Goal: Transaction & Acquisition: Download file/media

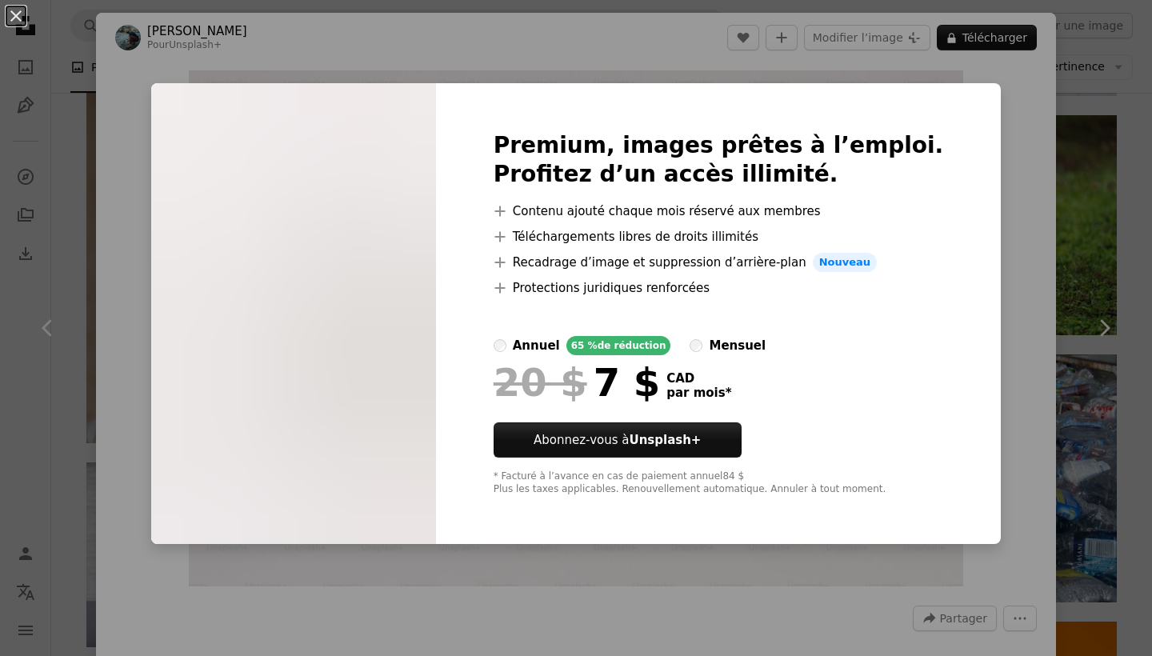
scroll to position [1165, 0]
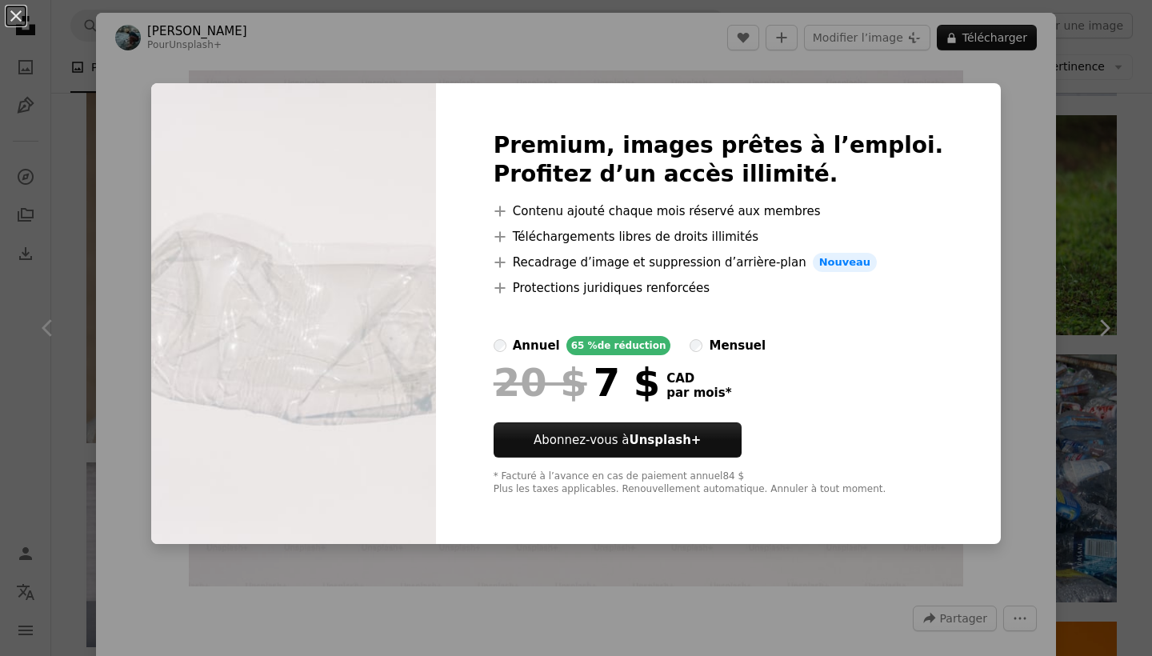
click at [990, 217] on div "An X shape Premium, images prêtes à l’emploi. Profitez d’un accès illimité. A p…" at bounding box center [576, 328] width 1152 height 656
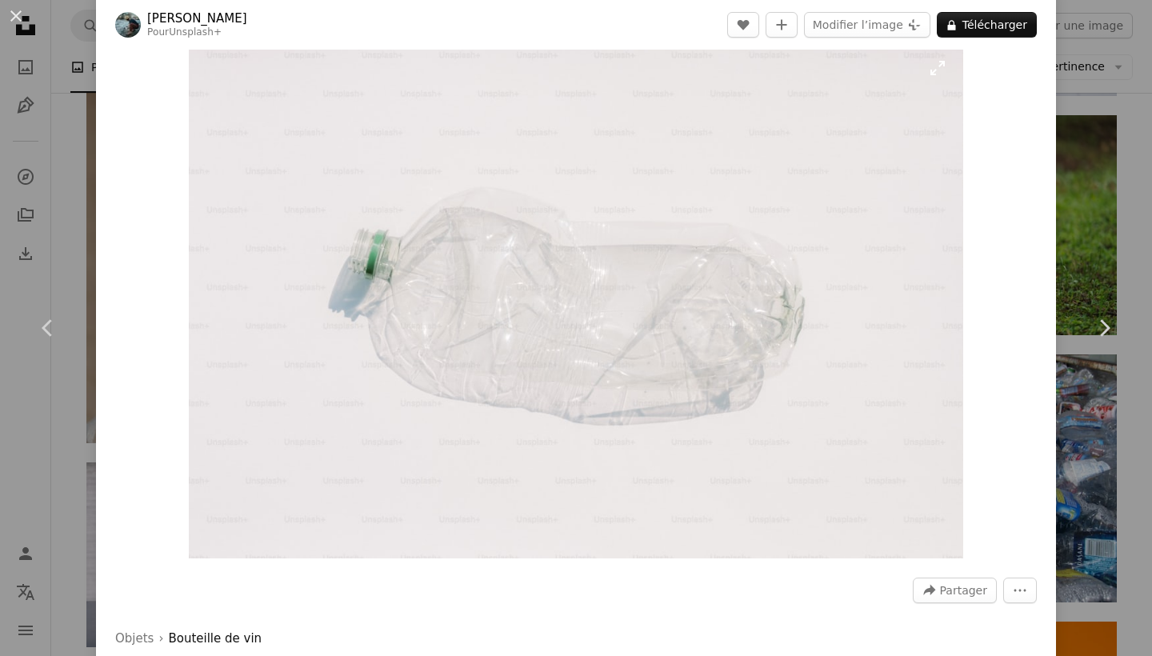
scroll to position [31, 0]
click at [1094, 323] on icon "Chevron right" at bounding box center [1104, 328] width 26 height 26
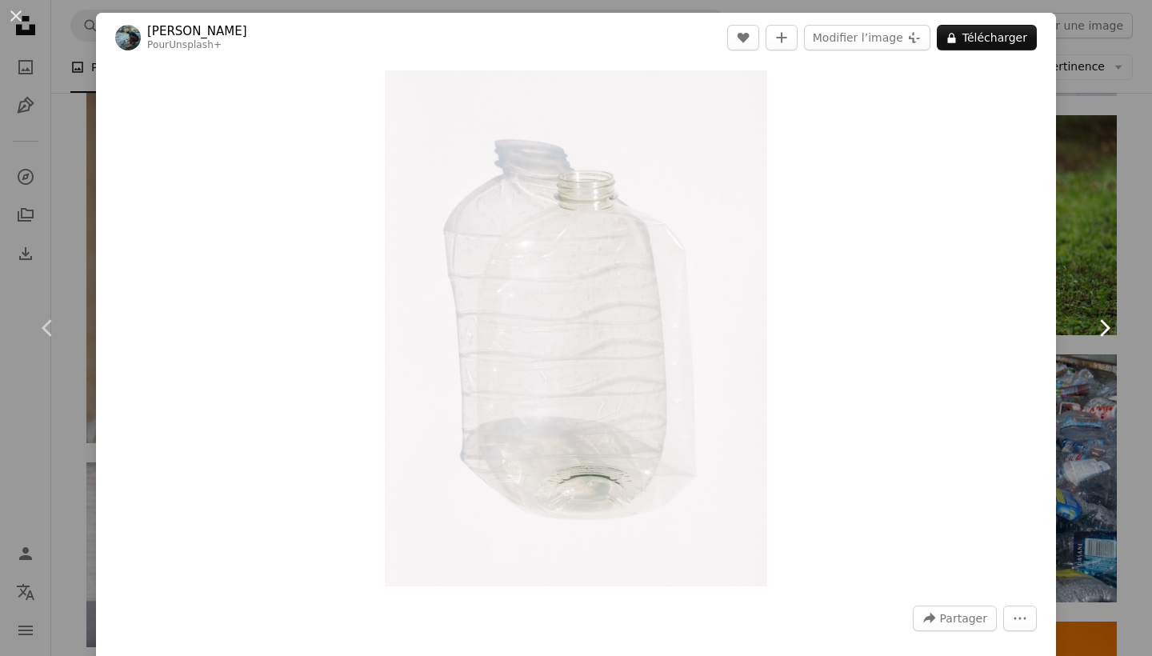
click at [1105, 326] on icon at bounding box center [1105, 327] width 10 height 17
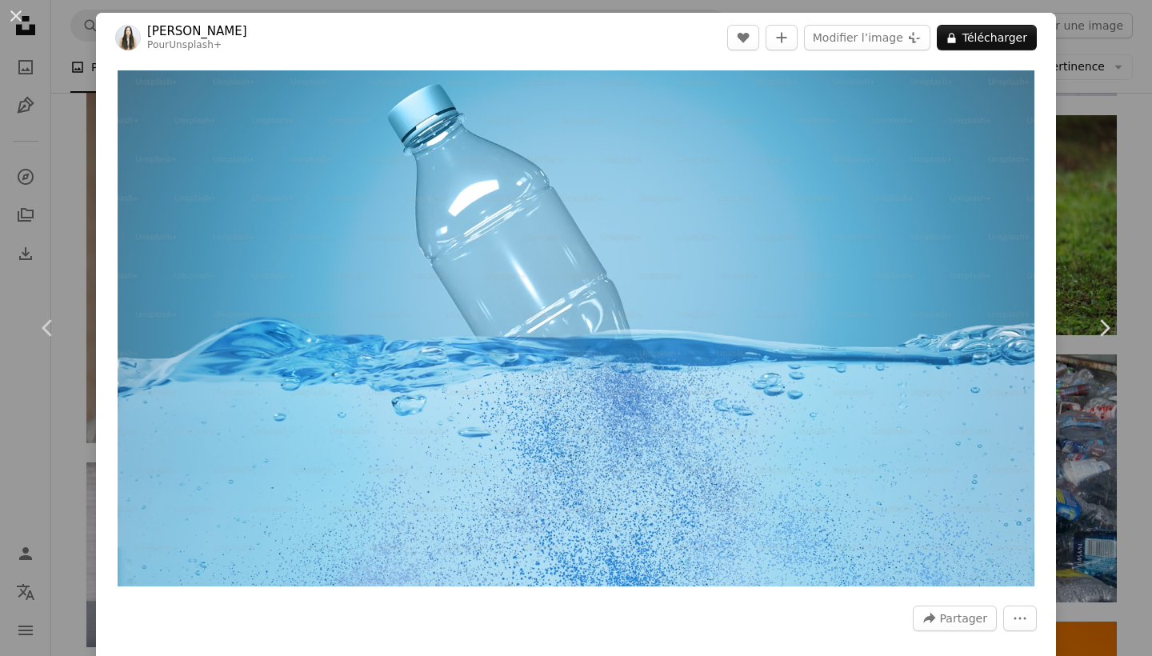
click at [1083, 200] on div "An X shape Chevron left Chevron right [PERSON_NAME] Pour Unsplash+ A heart A pl…" at bounding box center [576, 328] width 1152 height 656
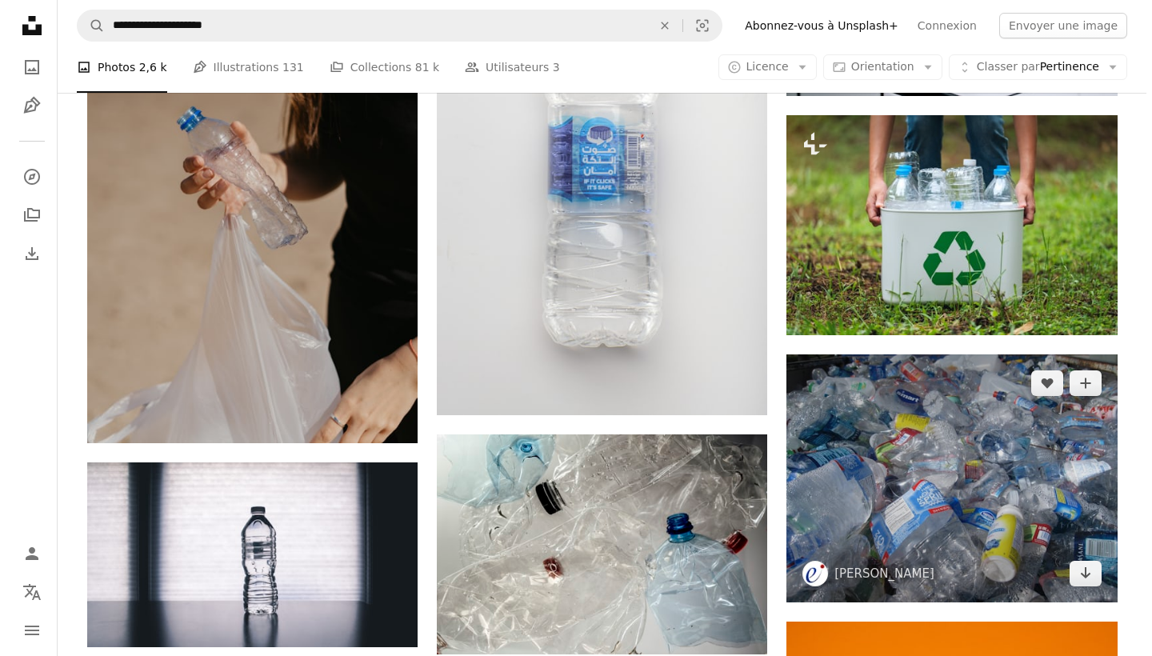
scroll to position [1179, 0]
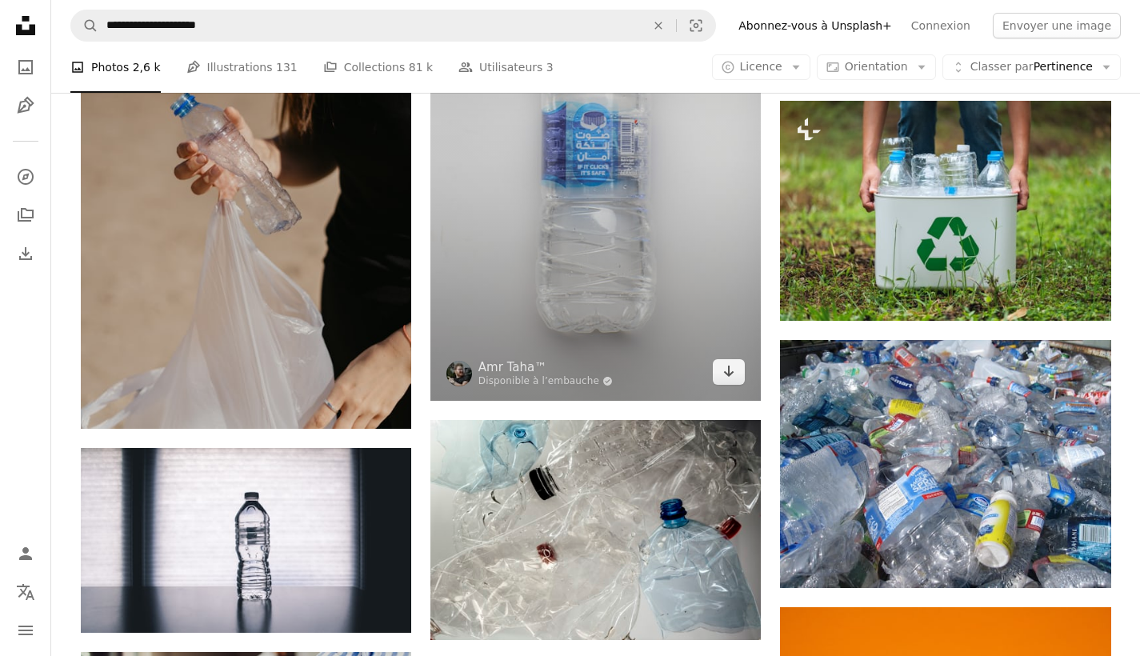
click at [625, 261] on img at bounding box center [595, 146] width 330 height 509
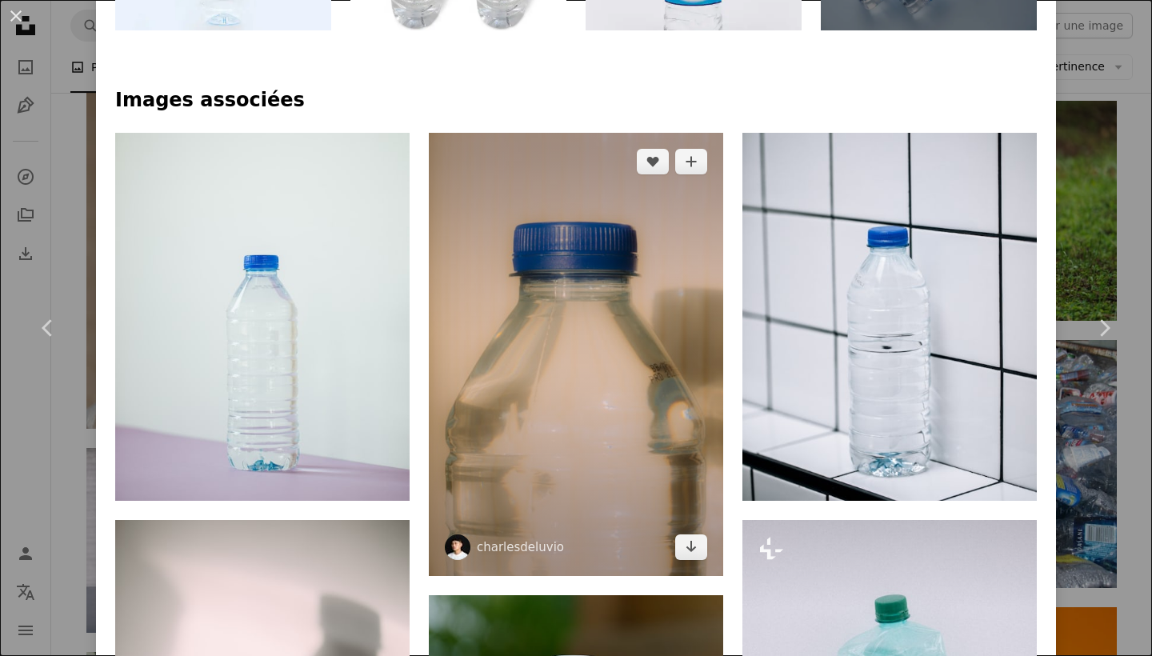
scroll to position [997, 0]
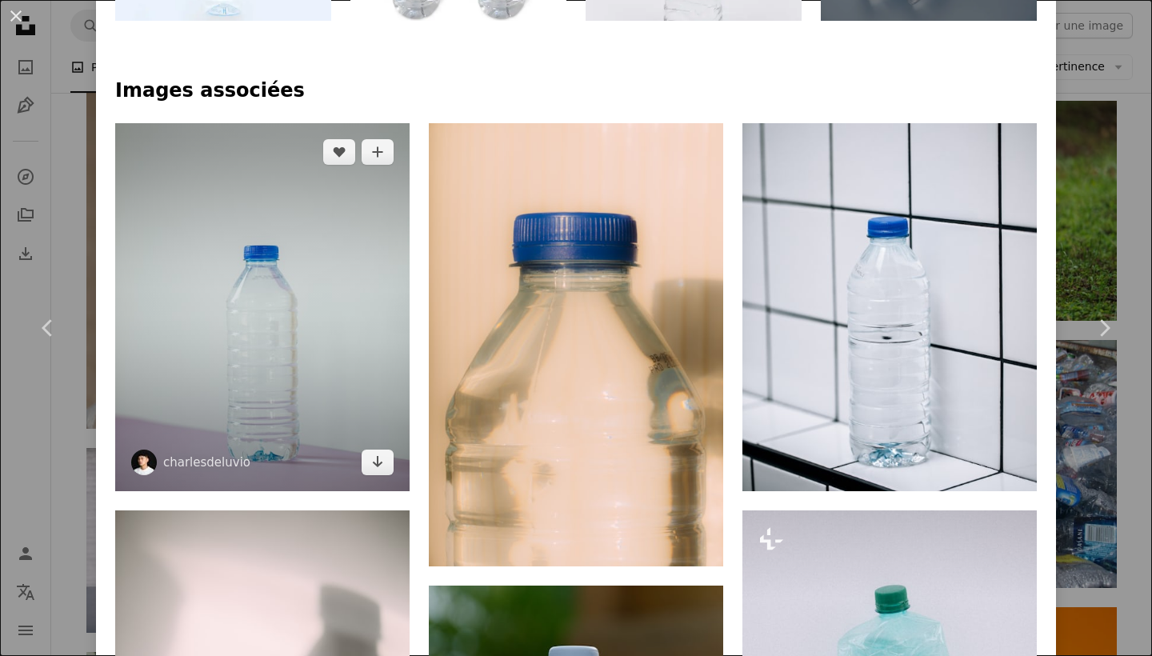
click at [271, 391] on img at bounding box center [262, 307] width 294 height 368
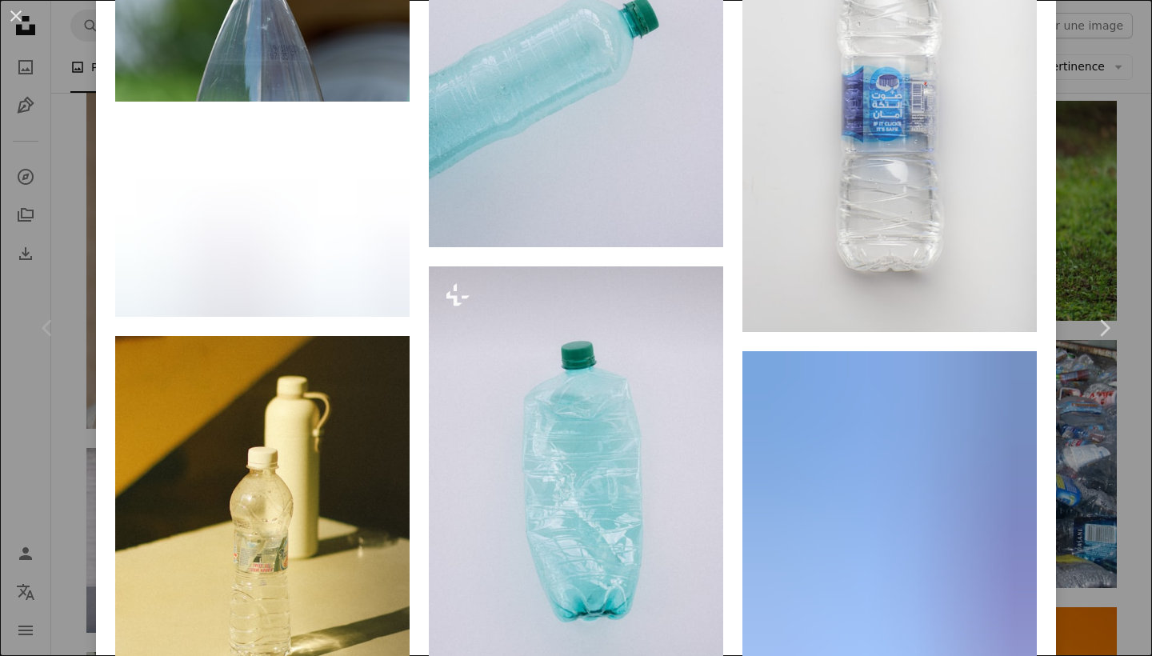
scroll to position [1779, 0]
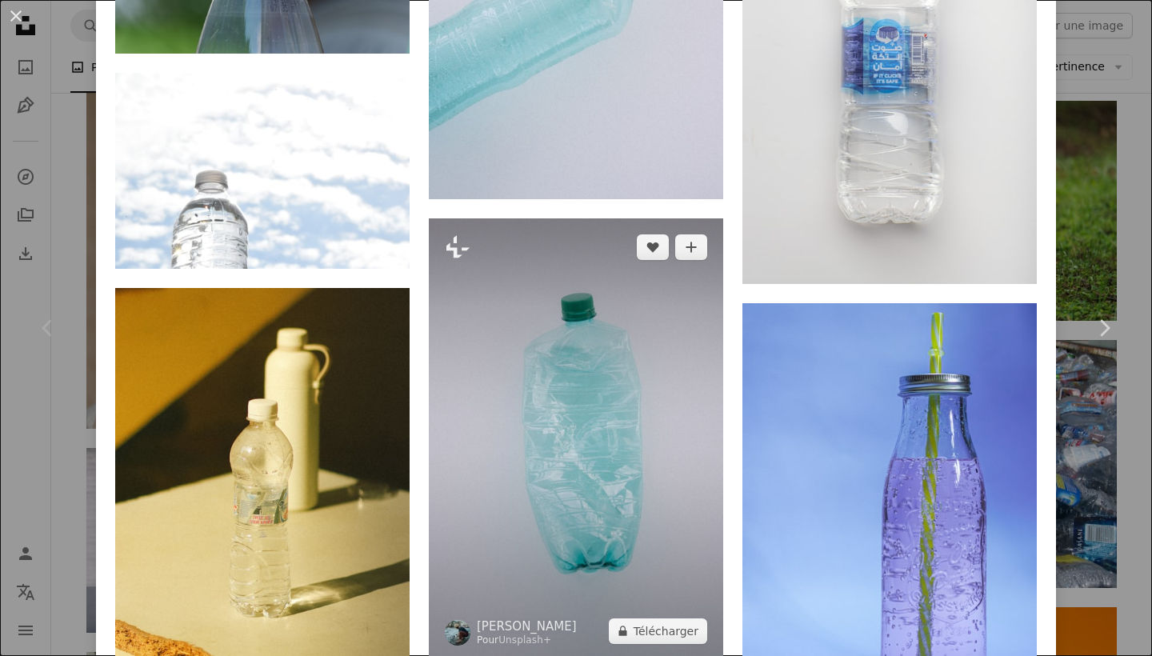
click at [570, 364] on img at bounding box center [576, 439] width 294 height 442
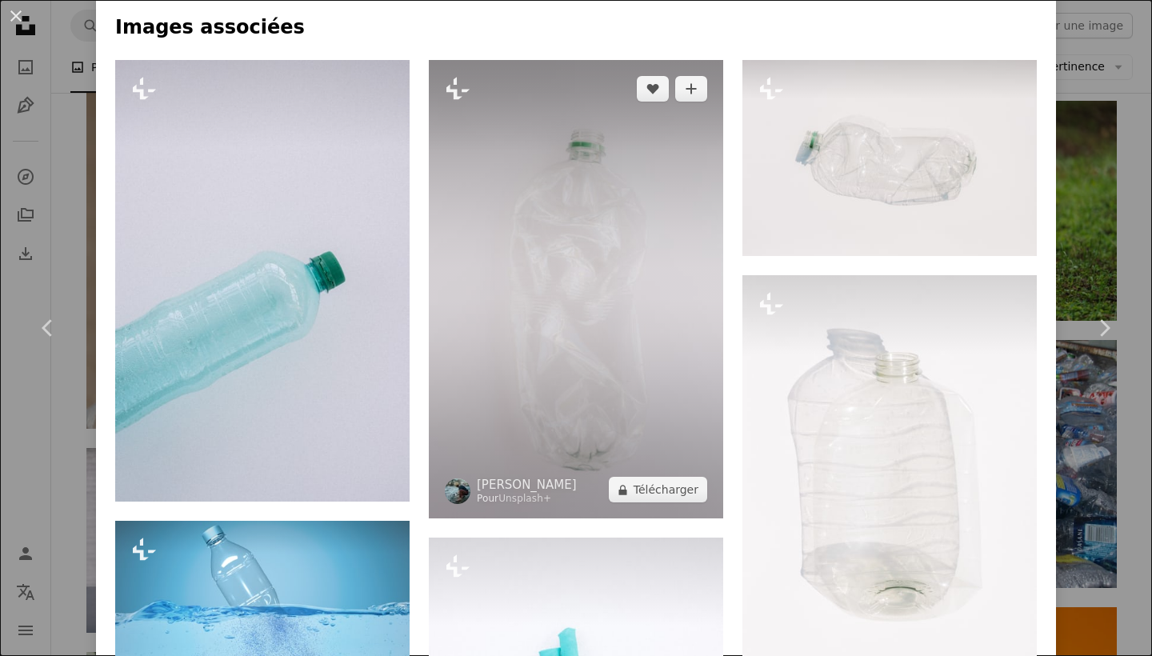
scroll to position [1173, 0]
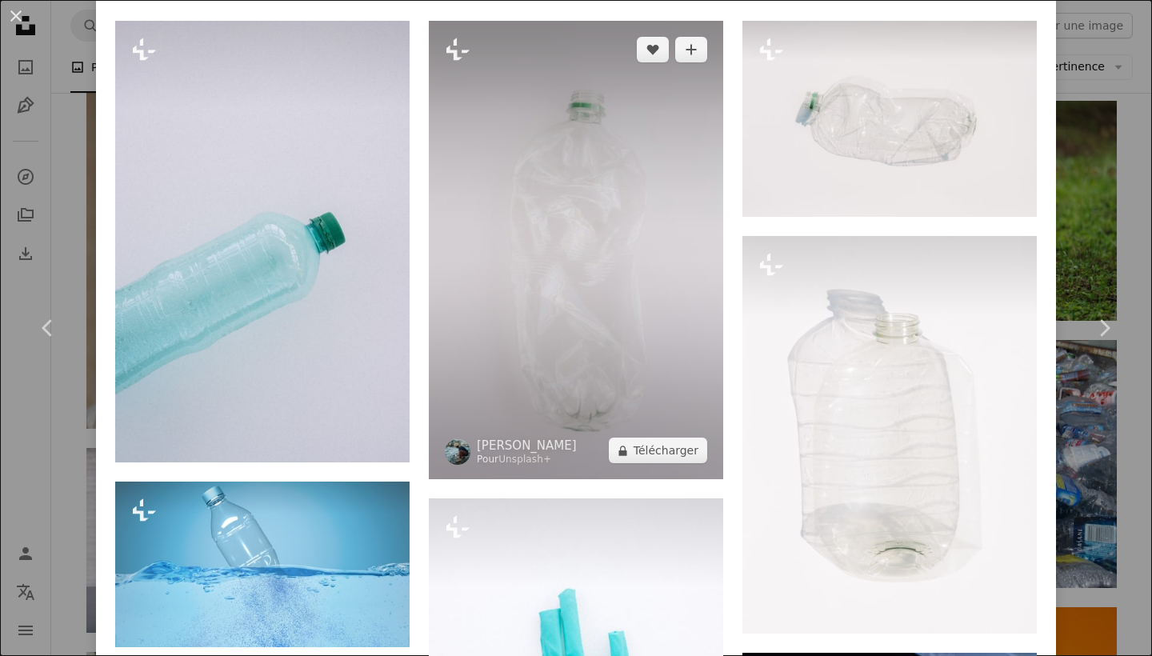
click at [600, 287] on img at bounding box center [576, 250] width 294 height 458
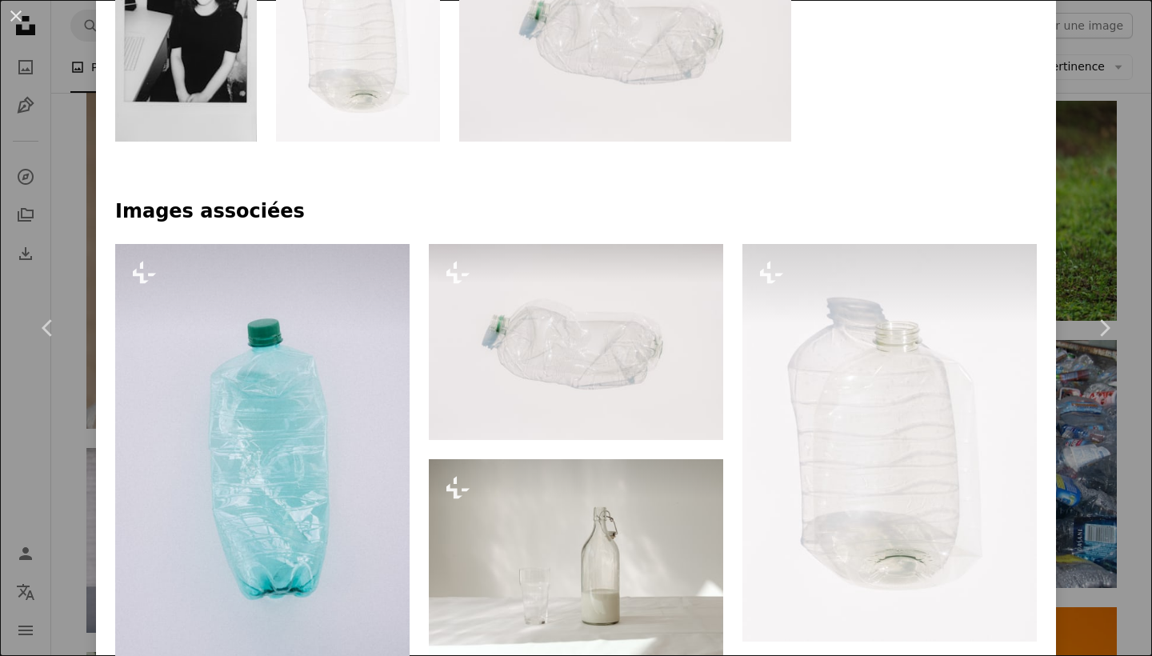
scroll to position [973, 0]
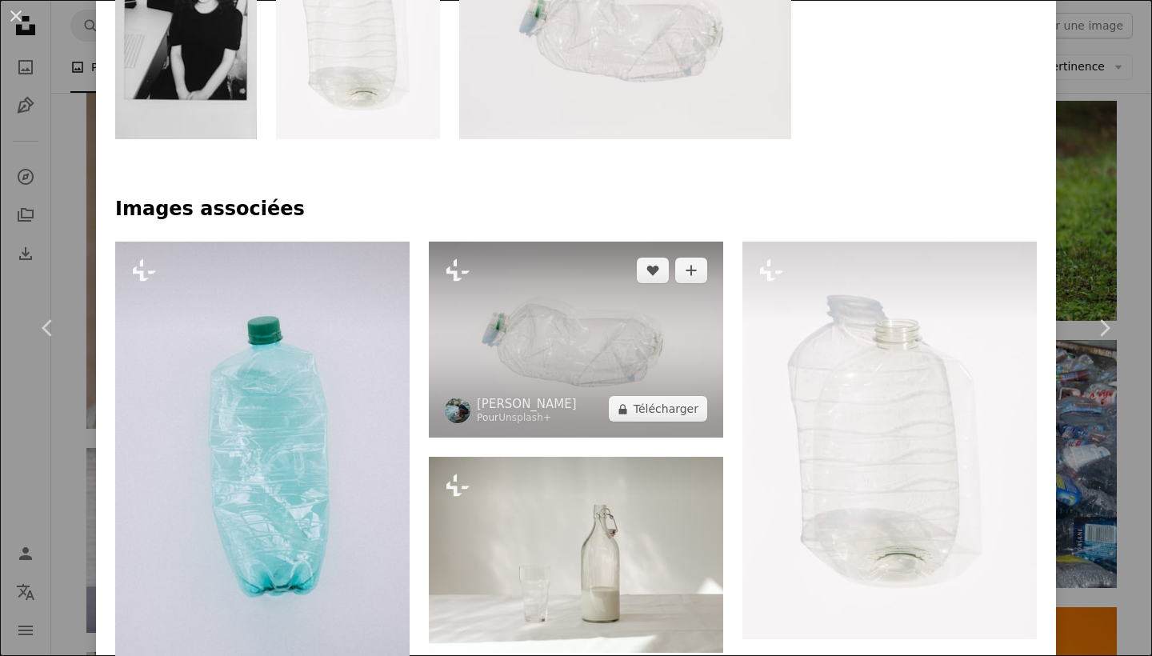
click at [576, 312] on img at bounding box center [576, 340] width 294 height 196
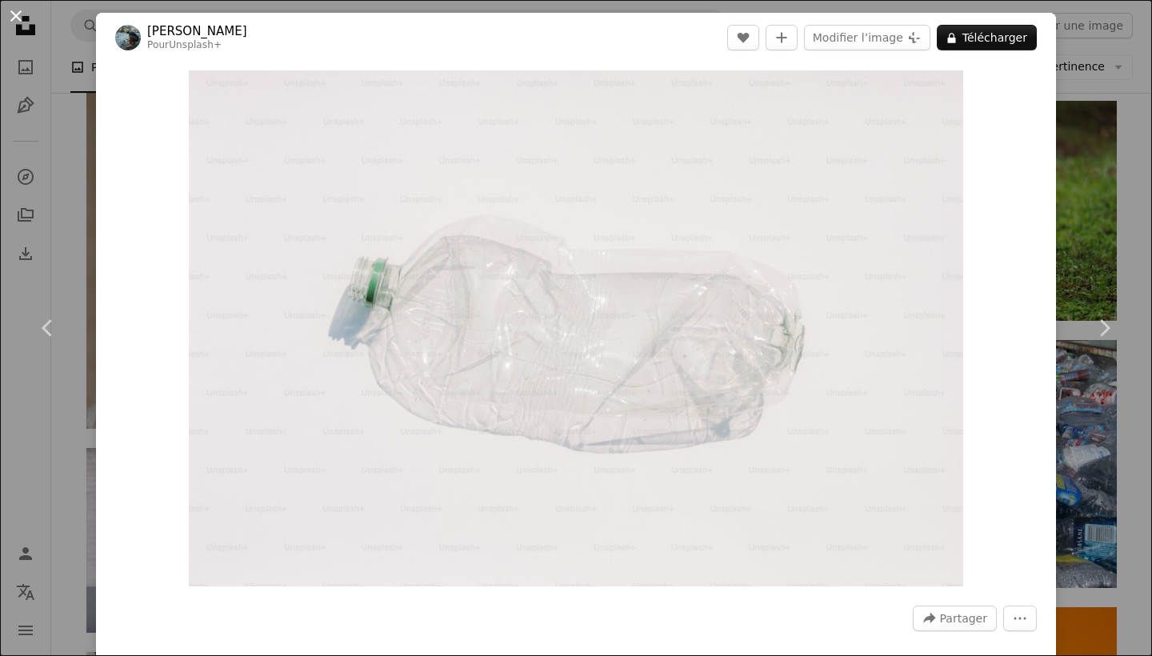
click at [17, 18] on button "An X shape" at bounding box center [15, 15] width 19 height 19
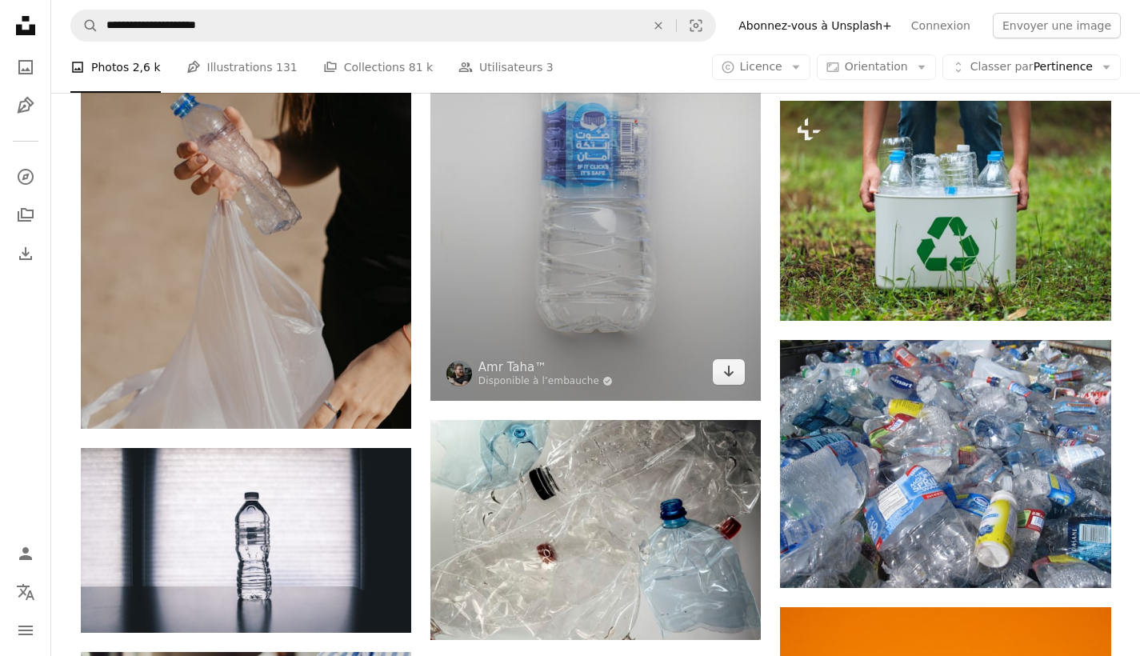
click at [539, 178] on img at bounding box center [595, 146] width 330 height 509
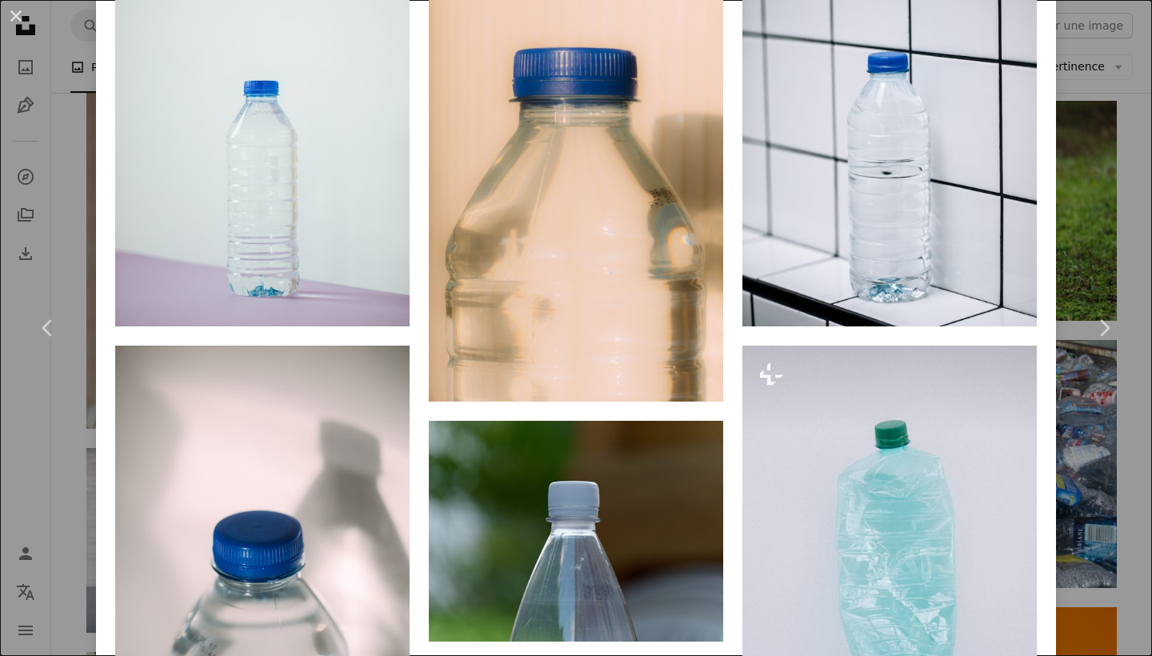
scroll to position [1164, 0]
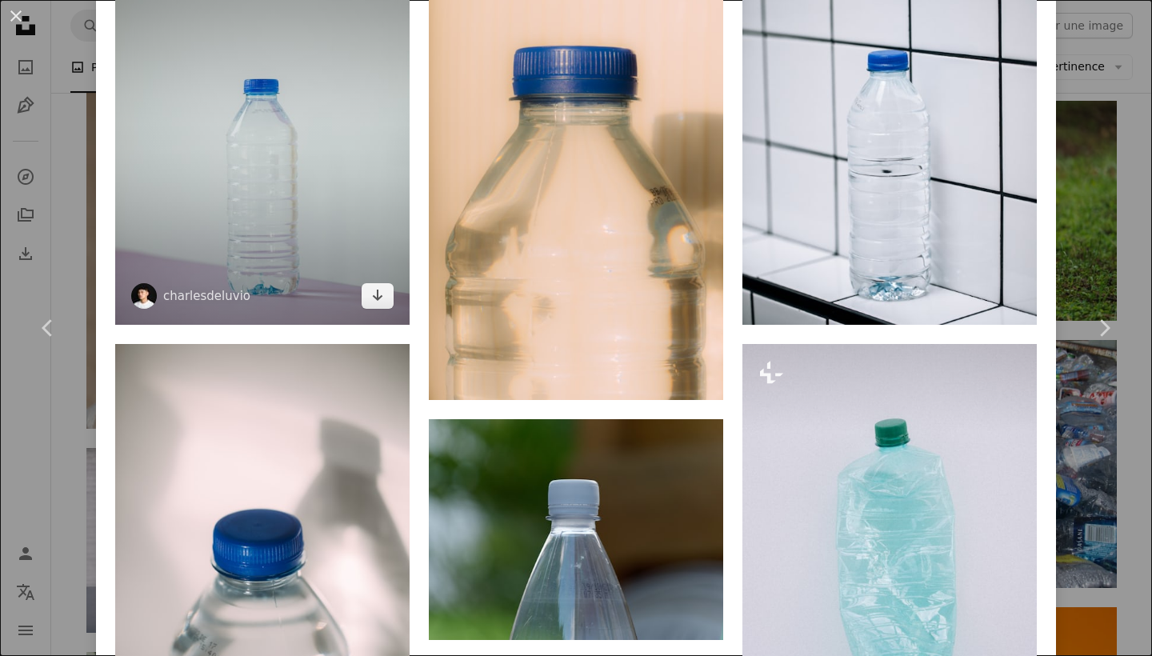
click at [326, 163] on img at bounding box center [262, 141] width 294 height 368
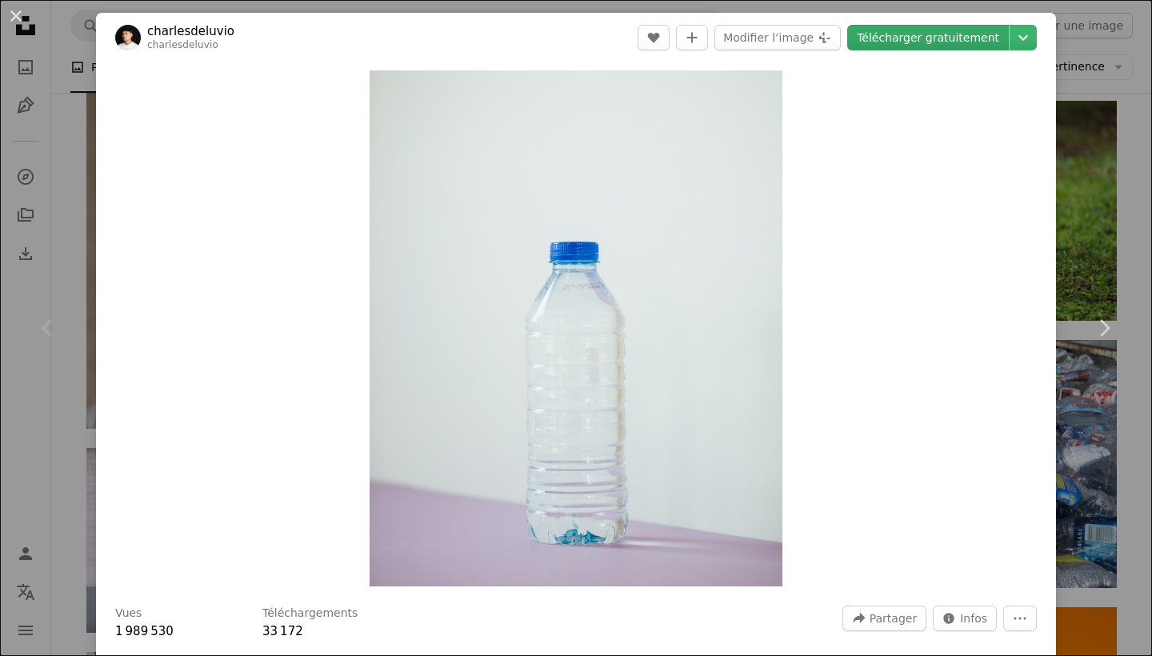
click at [900, 43] on link "Télécharger gratuitement" at bounding box center [928, 38] width 162 height 26
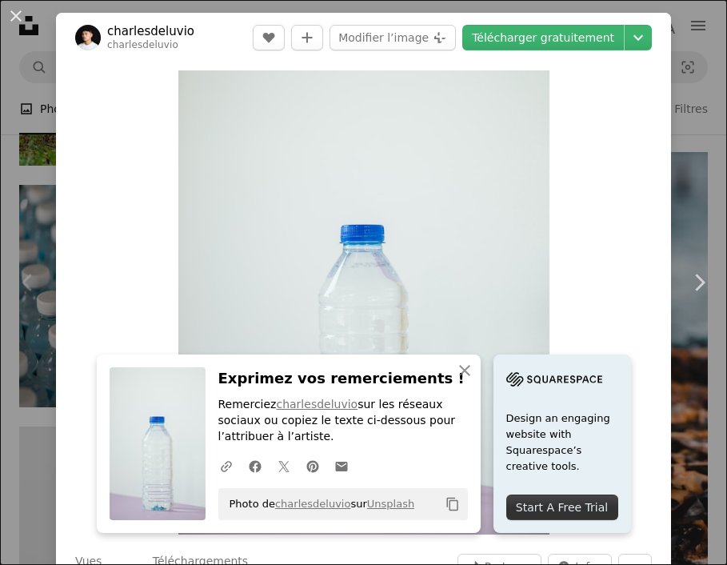
click at [701, 43] on div "An X shape Chevron left Chevron right An X shape Fermer Exprimez vos remercieme…" at bounding box center [363, 282] width 727 height 565
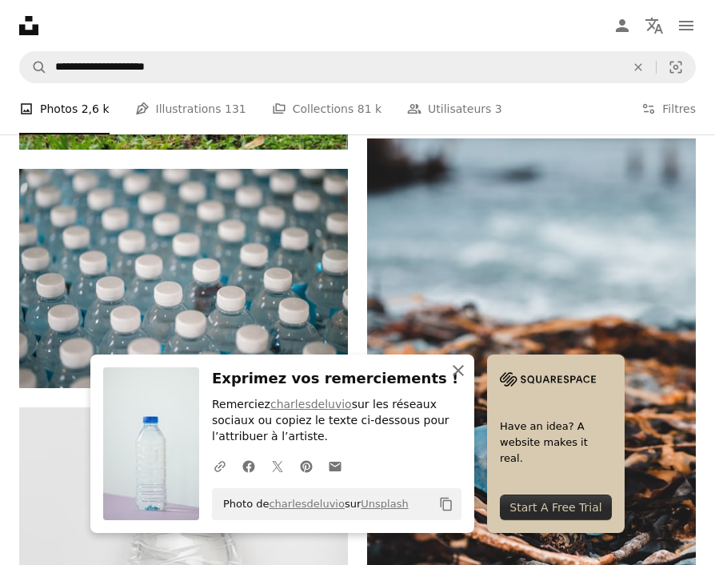
click at [450, 374] on icon "An X shape" at bounding box center [458, 370] width 19 height 19
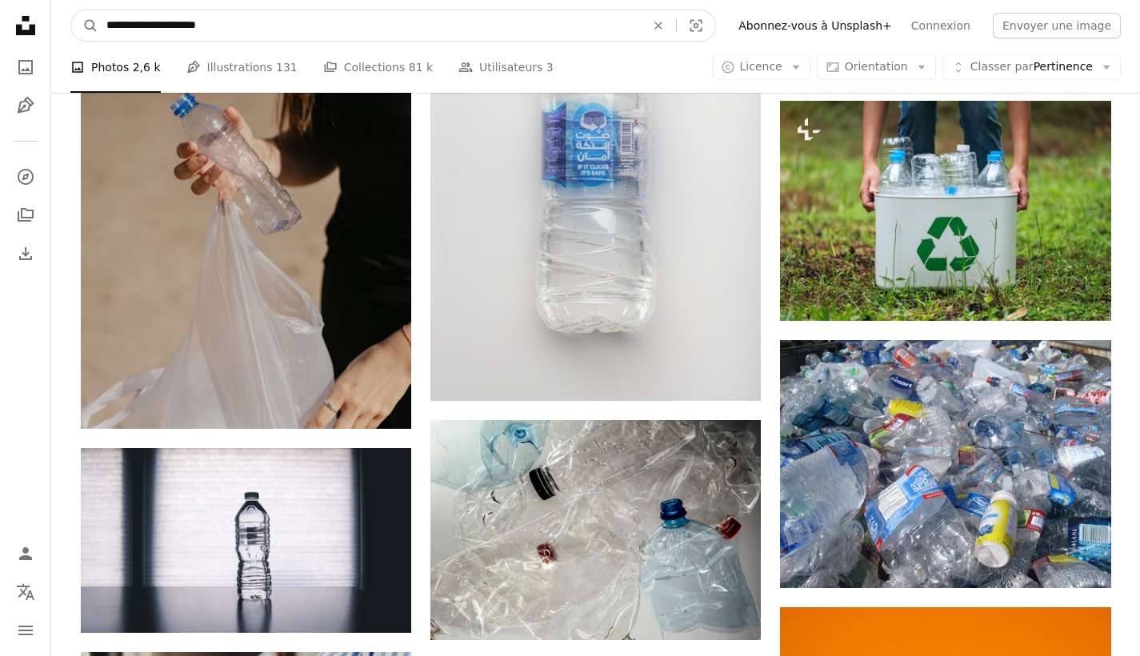
click at [223, 18] on input "**********" at bounding box center [369, 25] width 542 height 30
type input "*"
type input "******"
click at [85, 26] on button "A magnifying glass" at bounding box center [84, 25] width 27 height 30
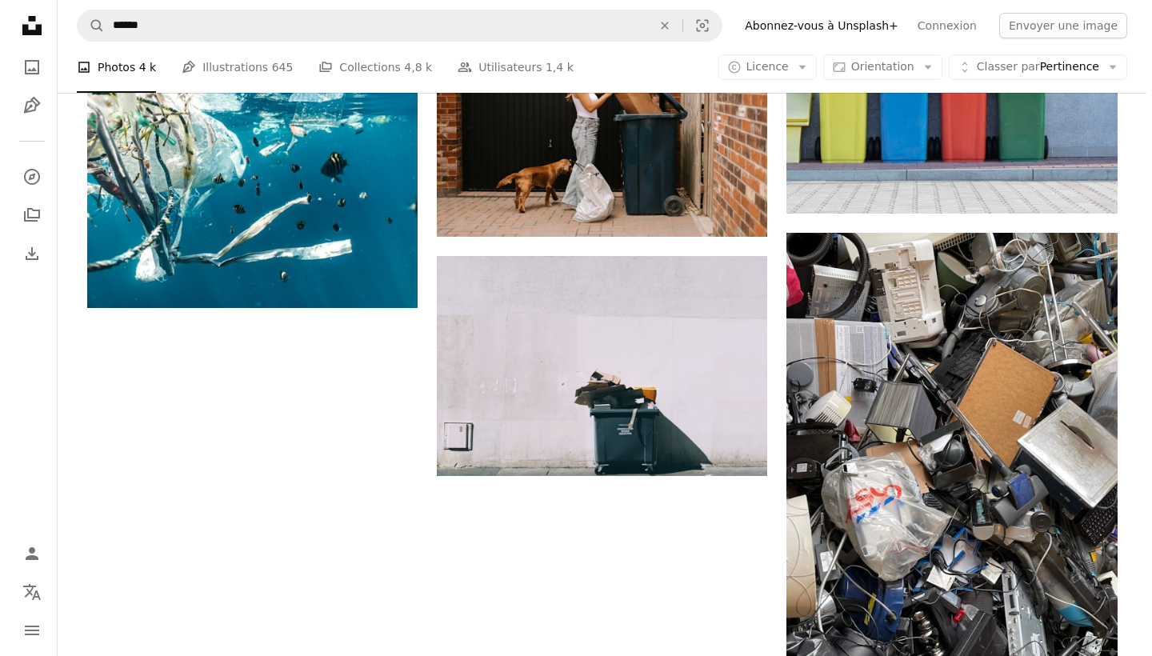
scroll to position [1839, 0]
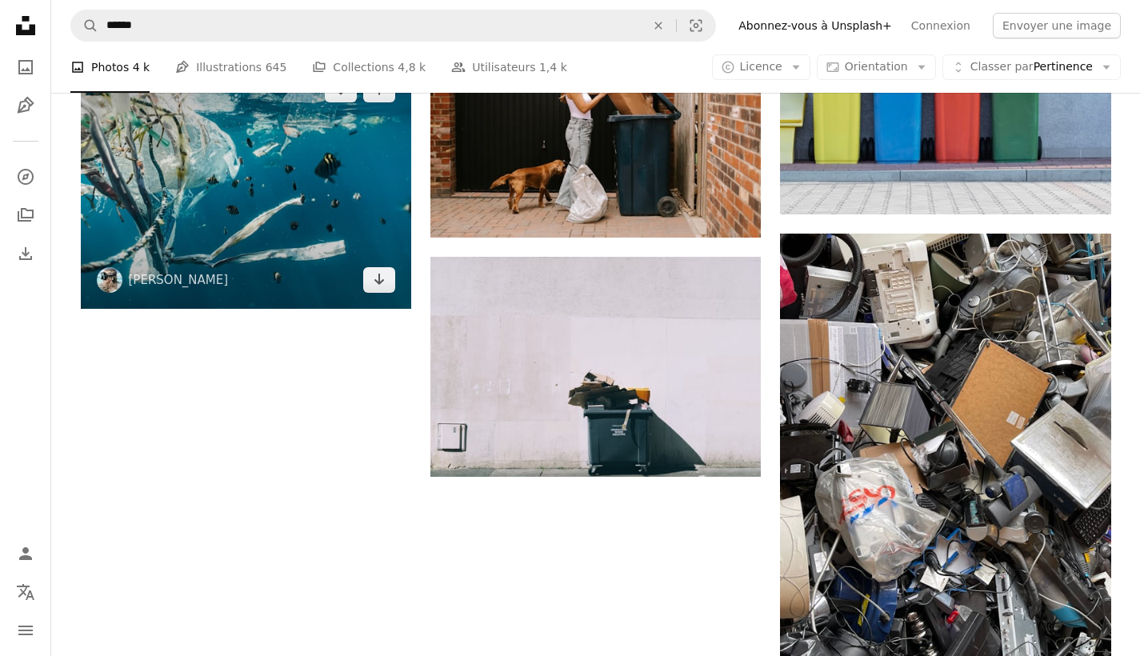
click at [346, 229] on img at bounding box center [246, 185] width 330 height 248
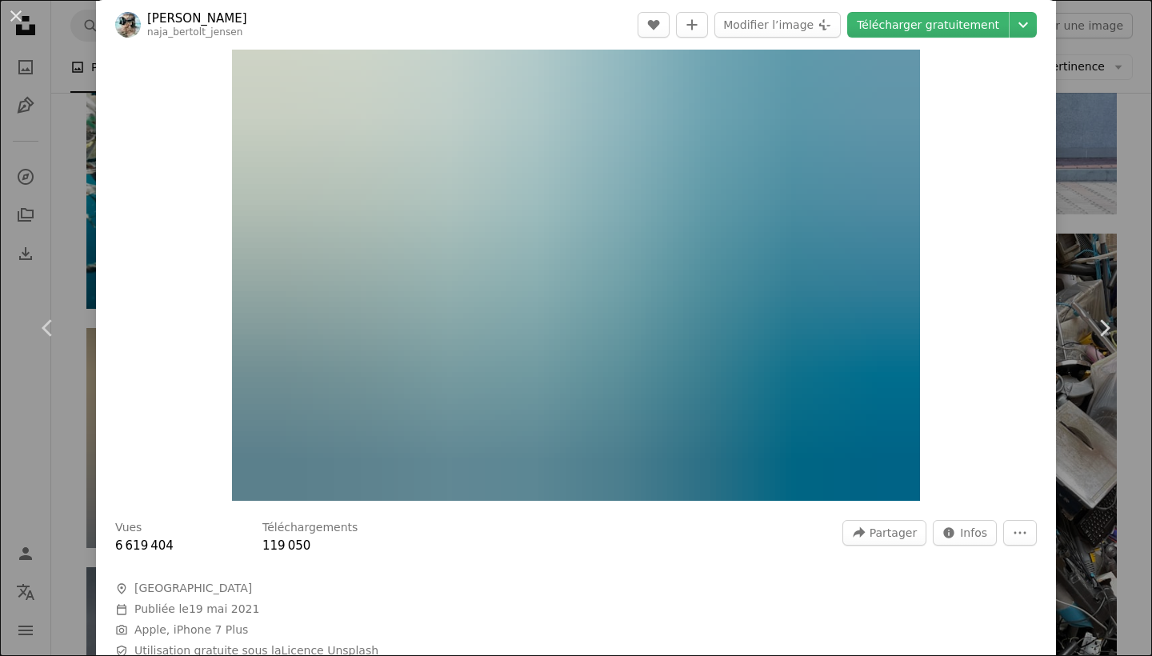
scroll to position [59, 0]
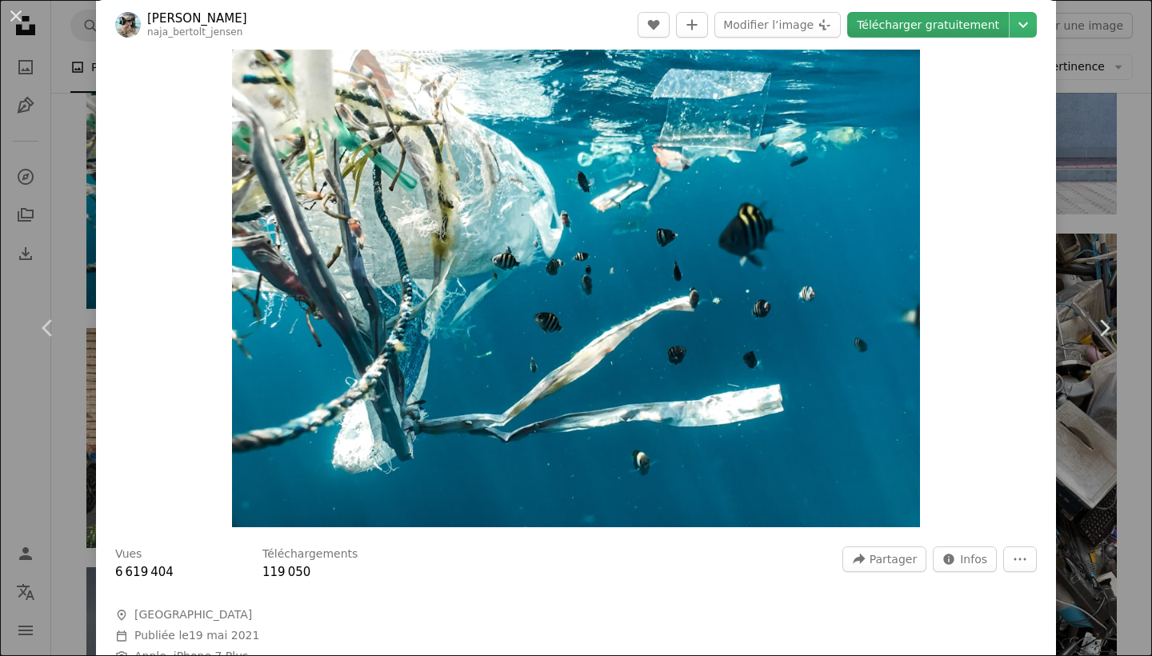
click at [893, 30] on link "Télécharger gratuitement" at bounding box center [928, 25] width 162 height 26
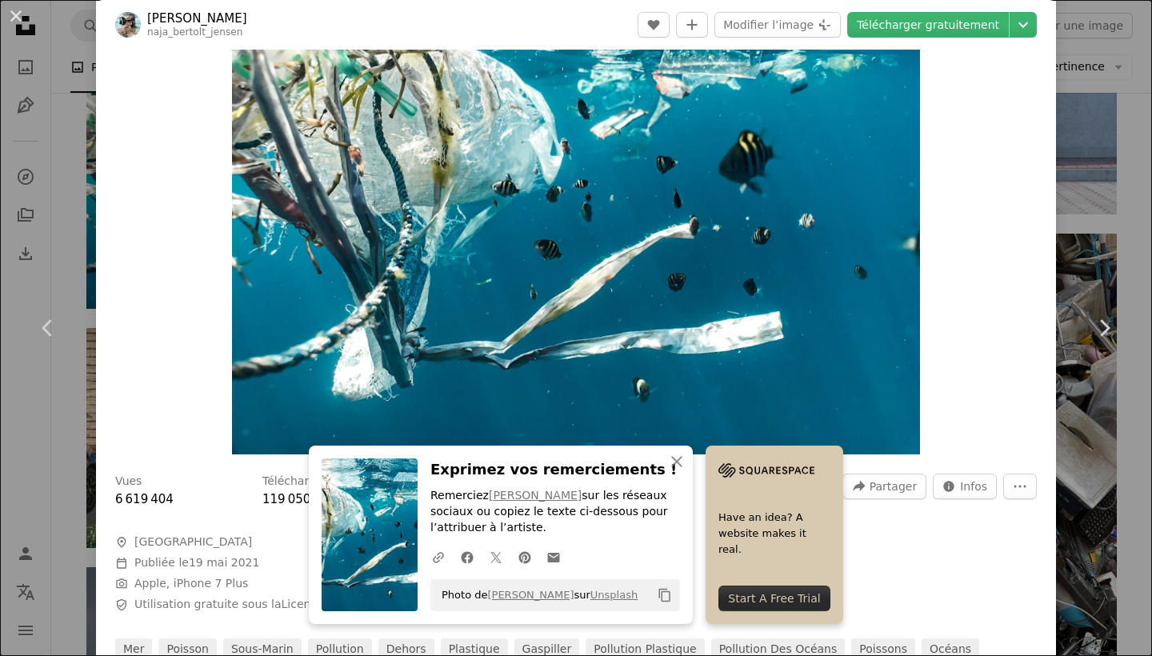
scroll to position [174, 0]
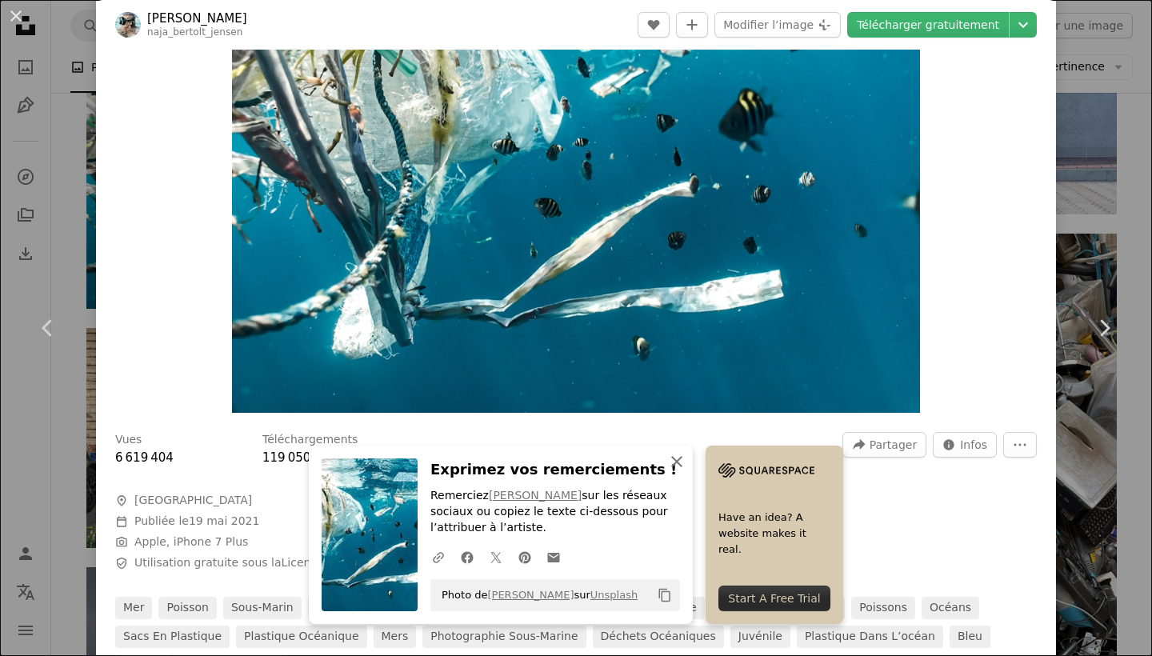
click at [681, 464] on icon "An X shape" at bounding box center [676, 461] width 19 height 19
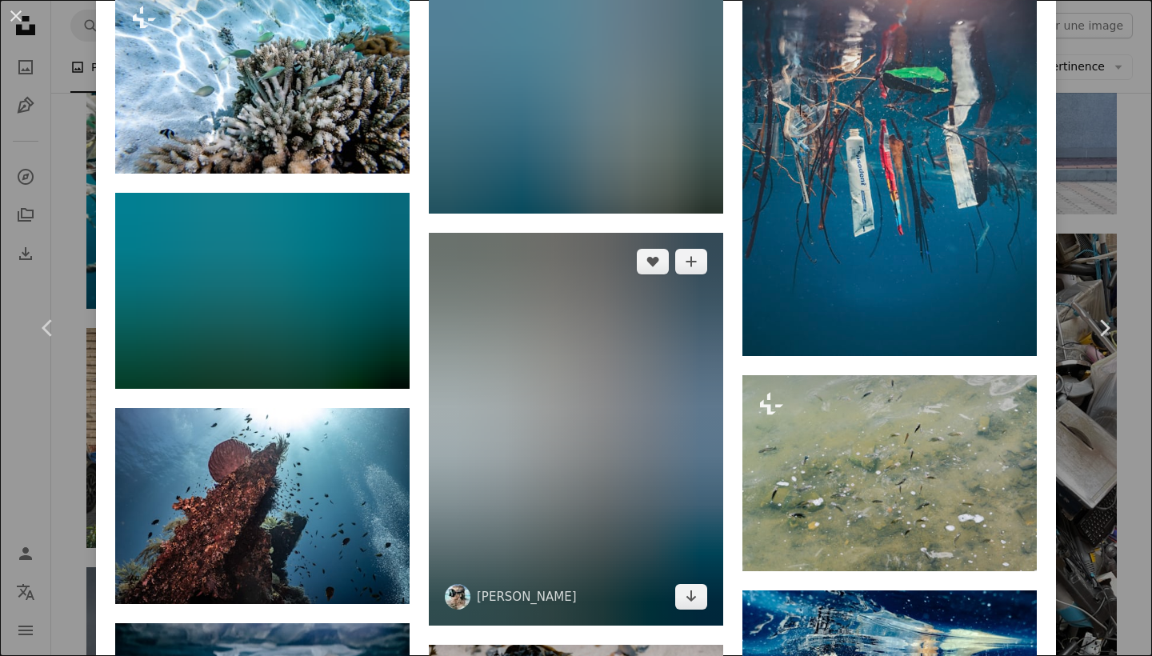
scroll to position [1693, 0]
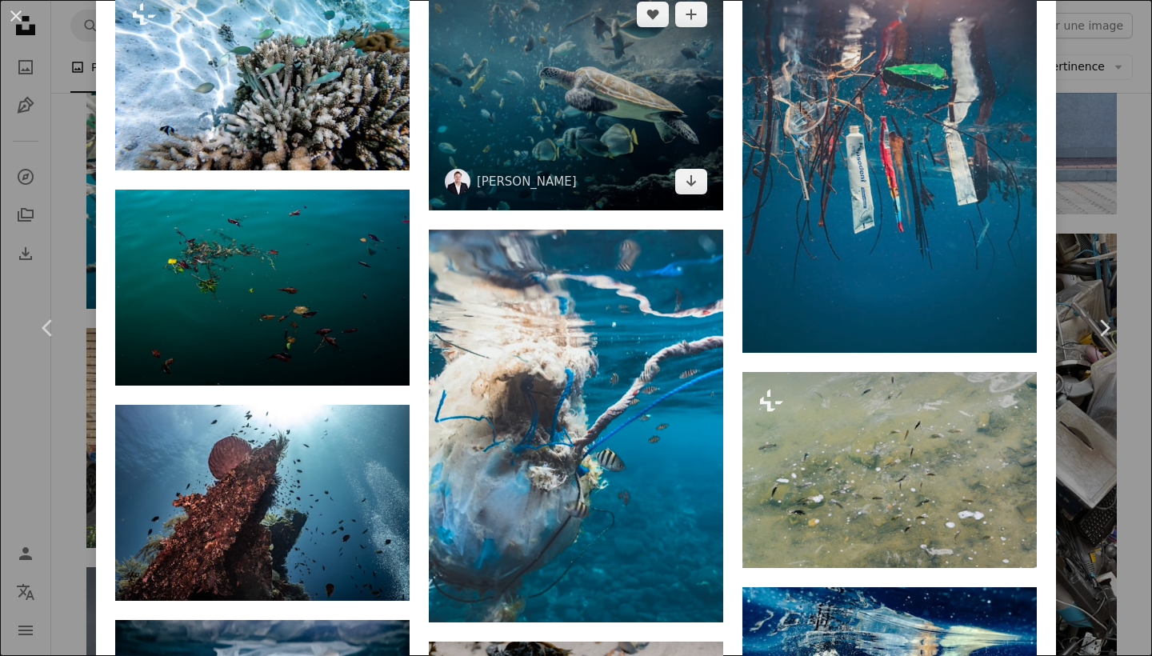
click at [565, 97] on img at bounding box center [576, 98] width 294 height 225
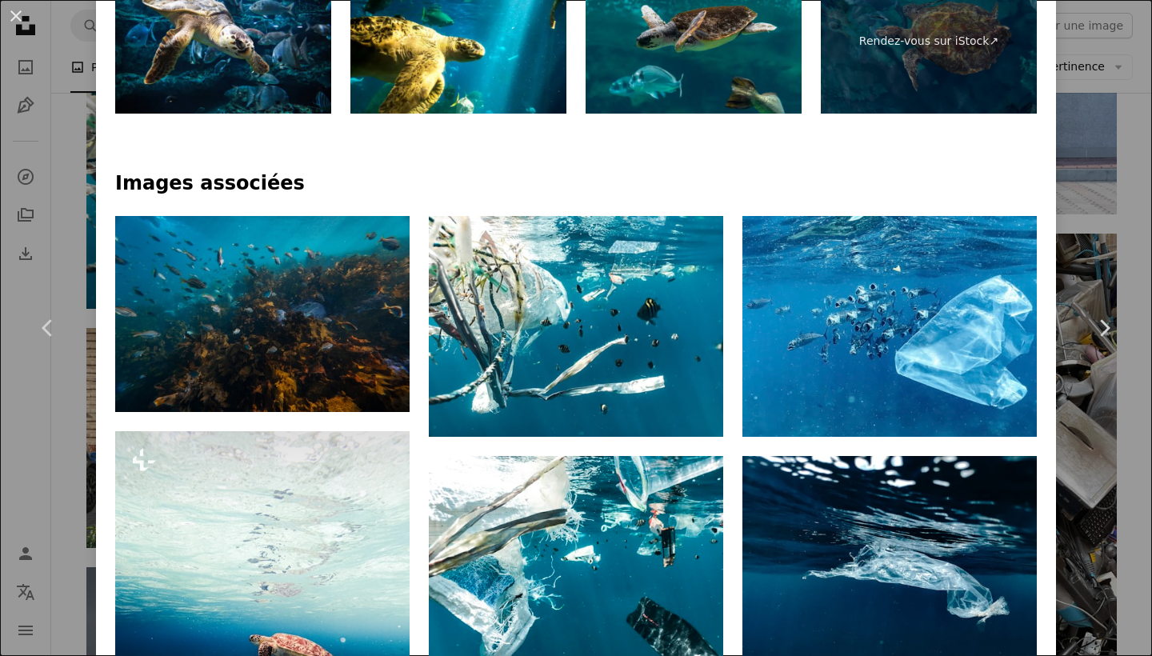
scroll to position [939, 0]
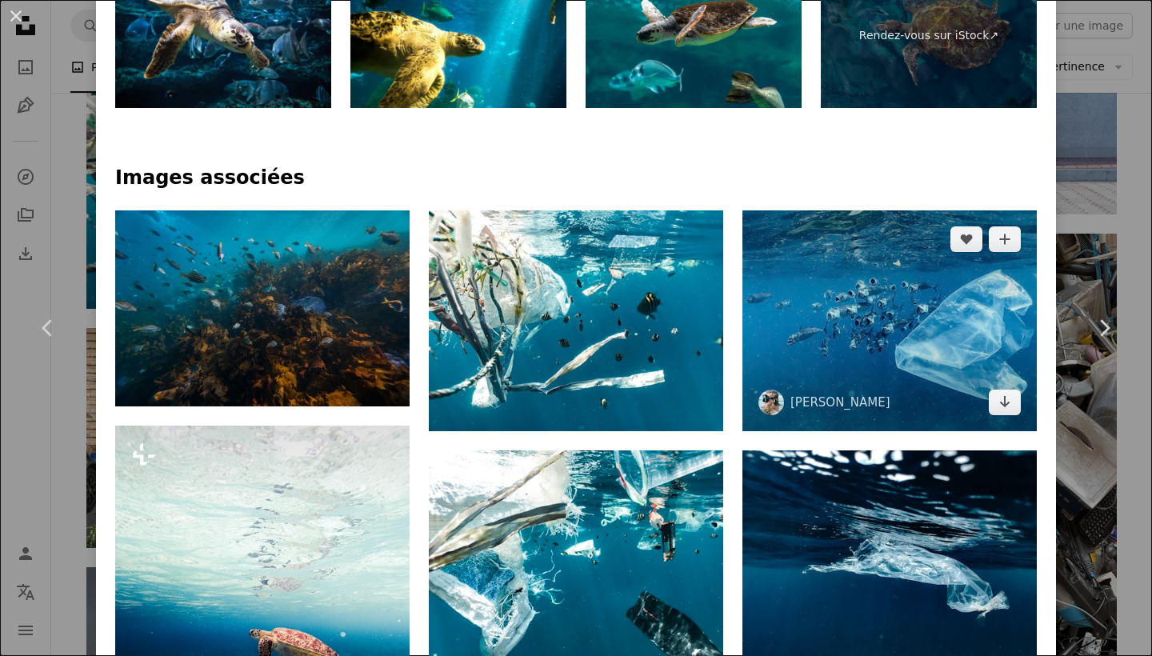
click at [820, 293] on img at bounding box center [889, 320] width 294 height 221
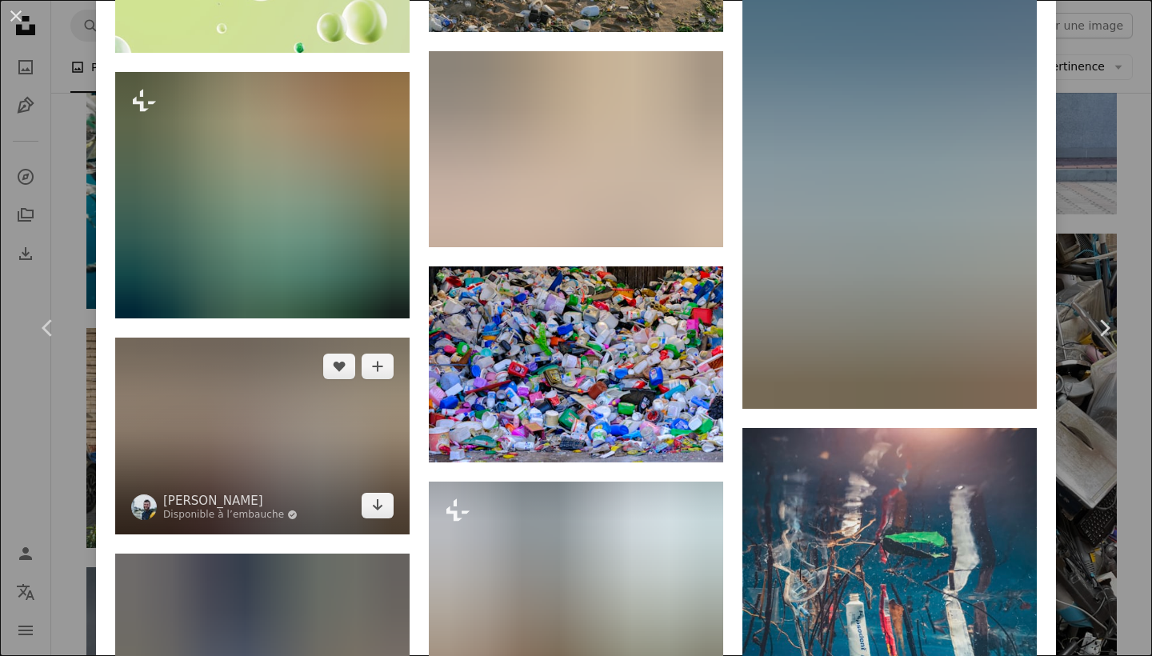
scroll to position [6120, 0]
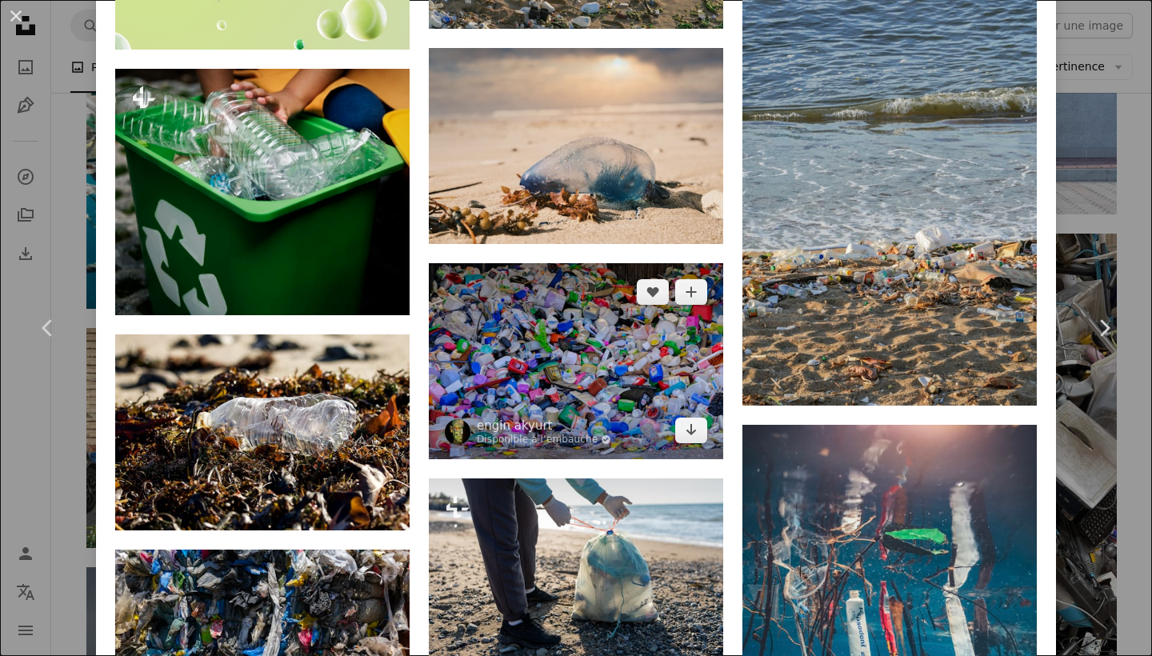
click at [556, 274] on img at bounding box center [576, 361] width 294 height 196
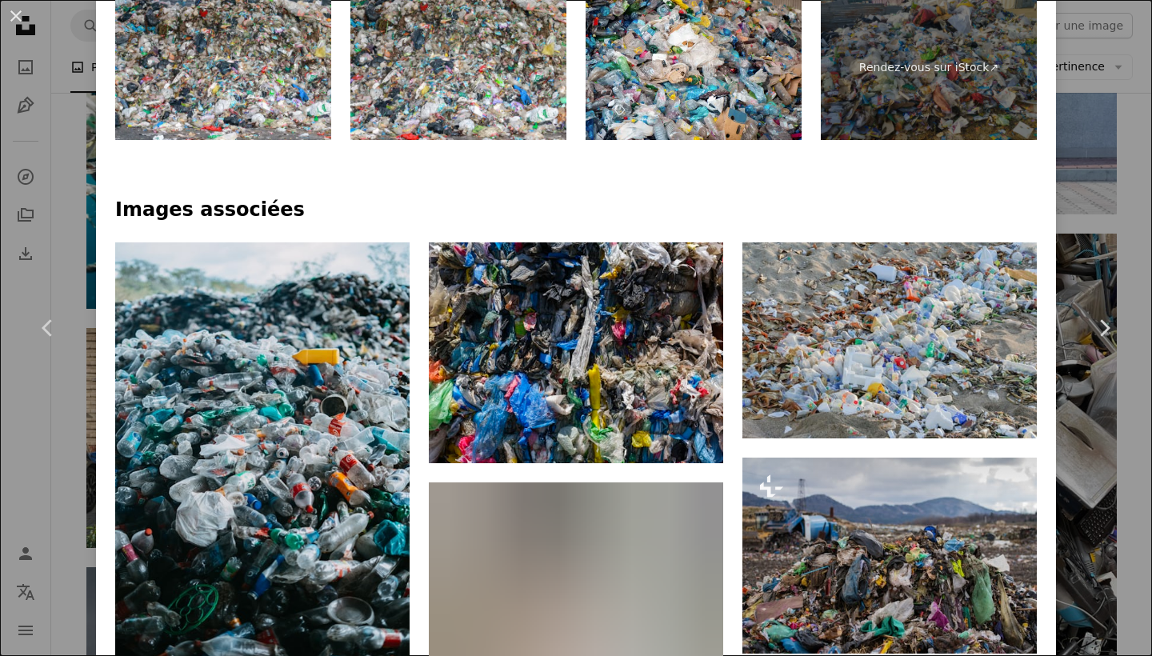
scroll to position [951, 0]
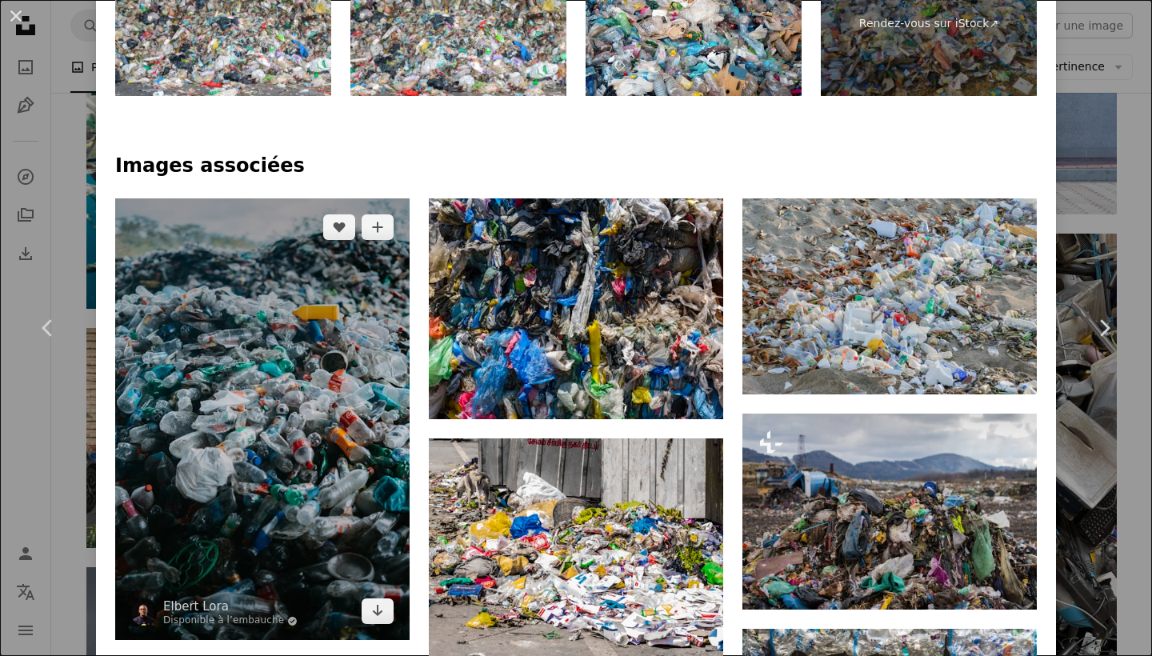
click at [345, 381] on img at bounding box center [262, 419] width 294 height 442
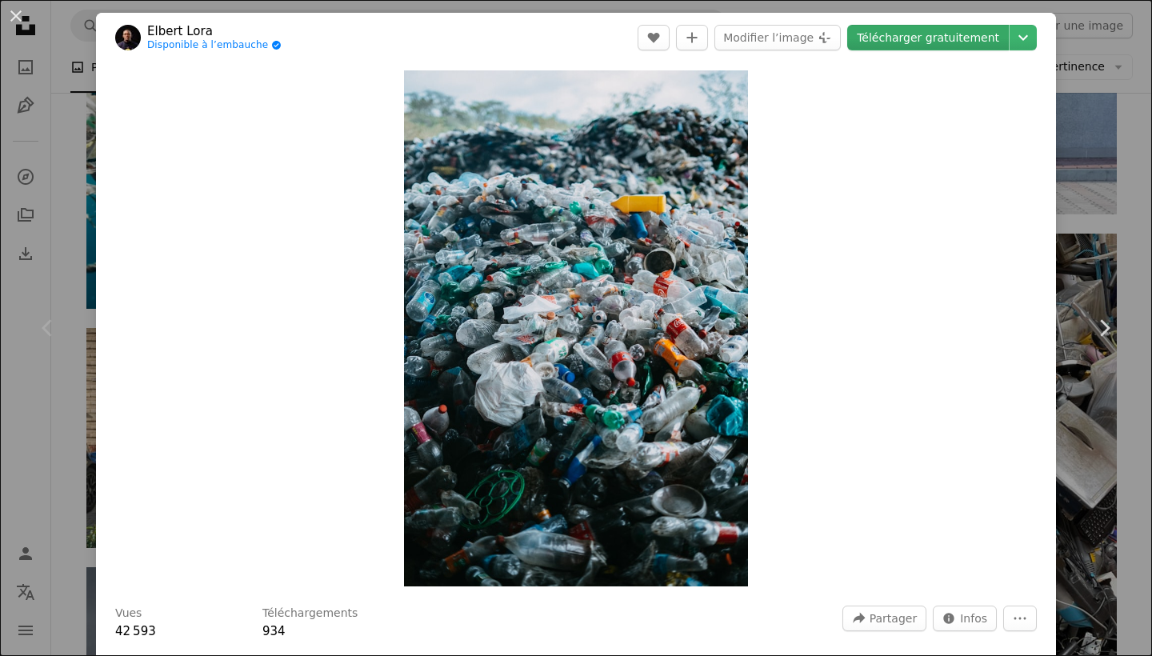
click at [886, 29] on link "Télécharger gratuitement" at bounding box center [928, 38] width 162 height 26
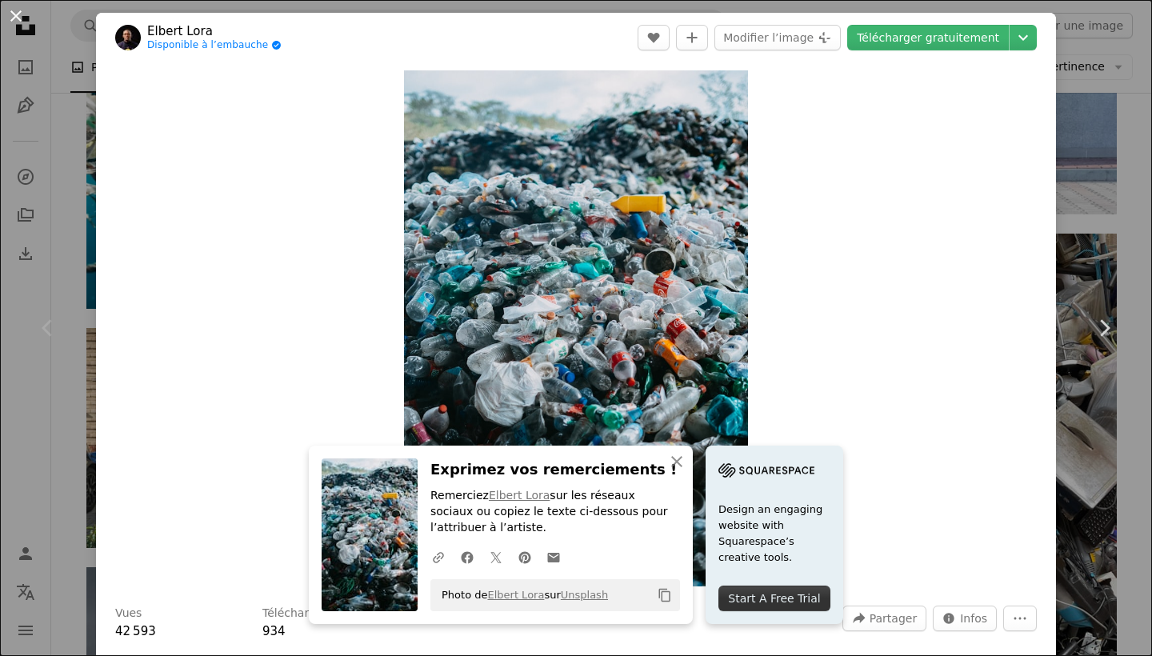
click at [20, 21] on button "An X shape" at bounding box center [15, 15] width 19 height 19
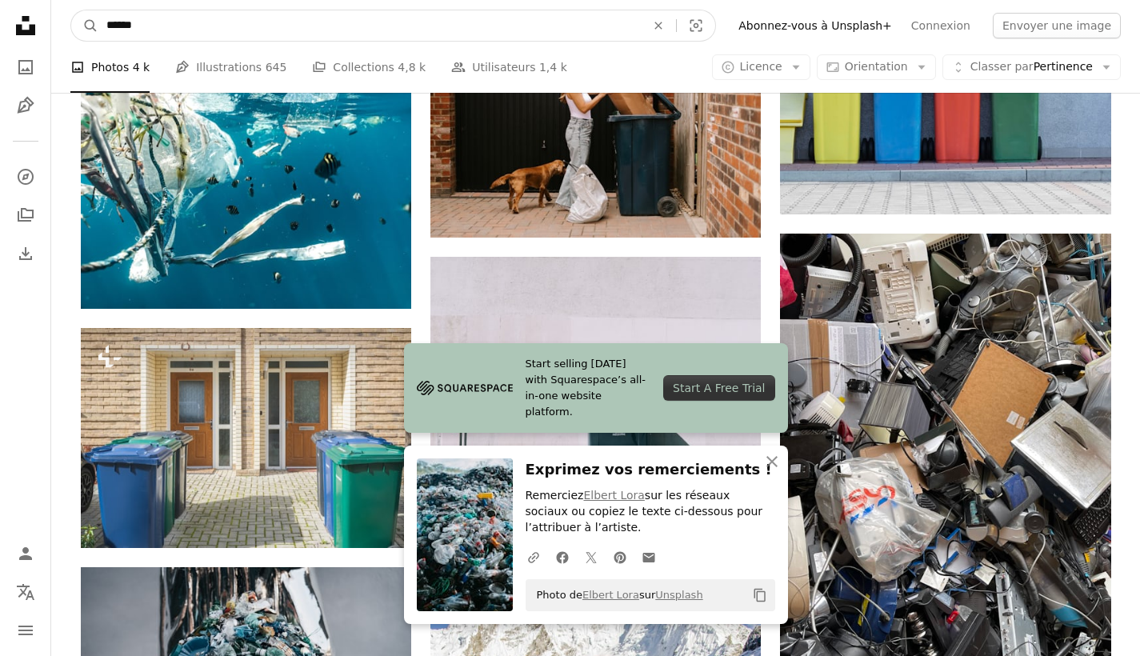
click at [277, 27] on input "******" at bounding box center [369, 25] width 542 height 30
type input "*"
type input "********"
click at [85, 26] on button "A magnifying glass" at bounding box center [84, 25] width 27 height 30
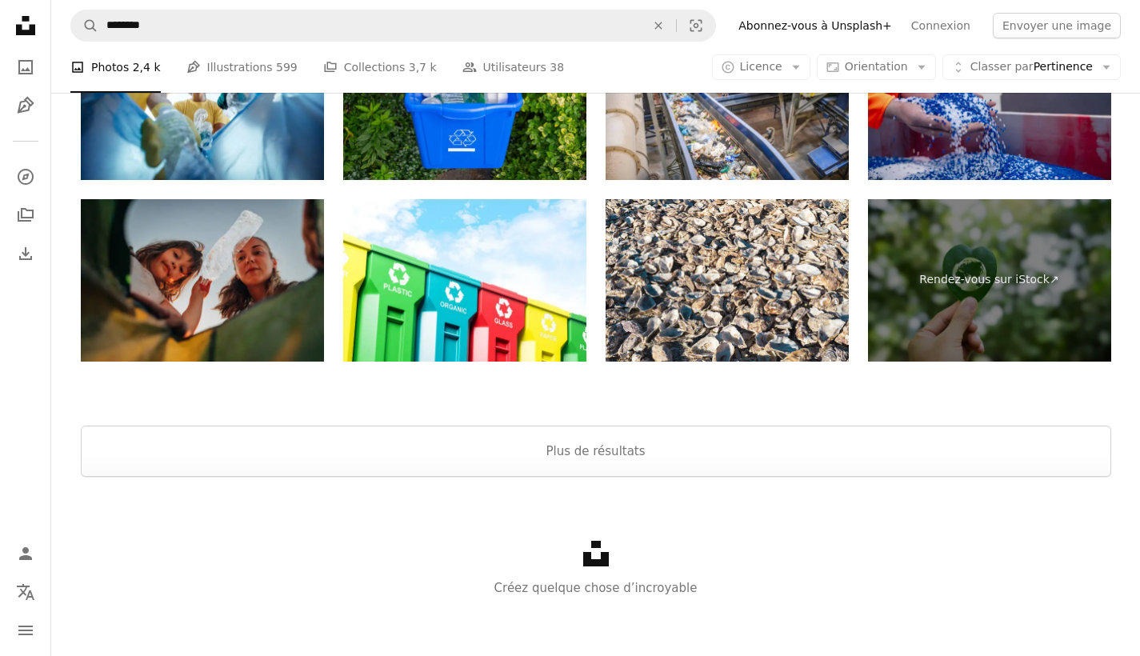
scroll to position [3031, 0]
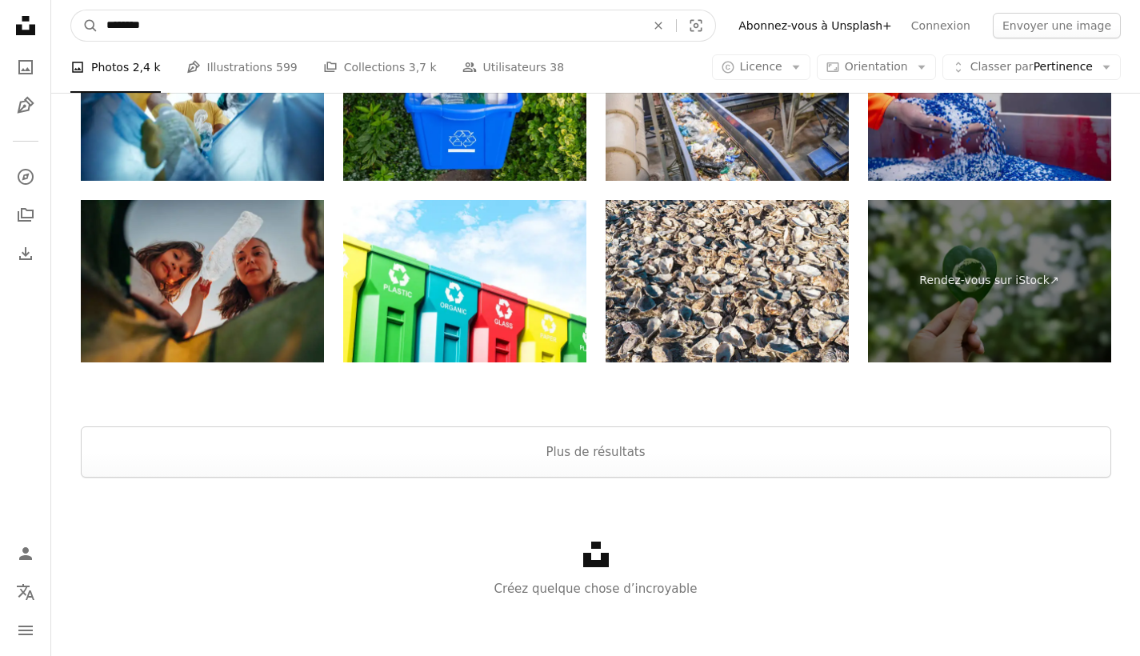
click at [445, 18] on input "********" at bounding box center [369, 25] width 542 height 30
type input "**********"
click at [85, 26] on button "A magnifying glass" at bounding box center [84, 25] width 27 height 30
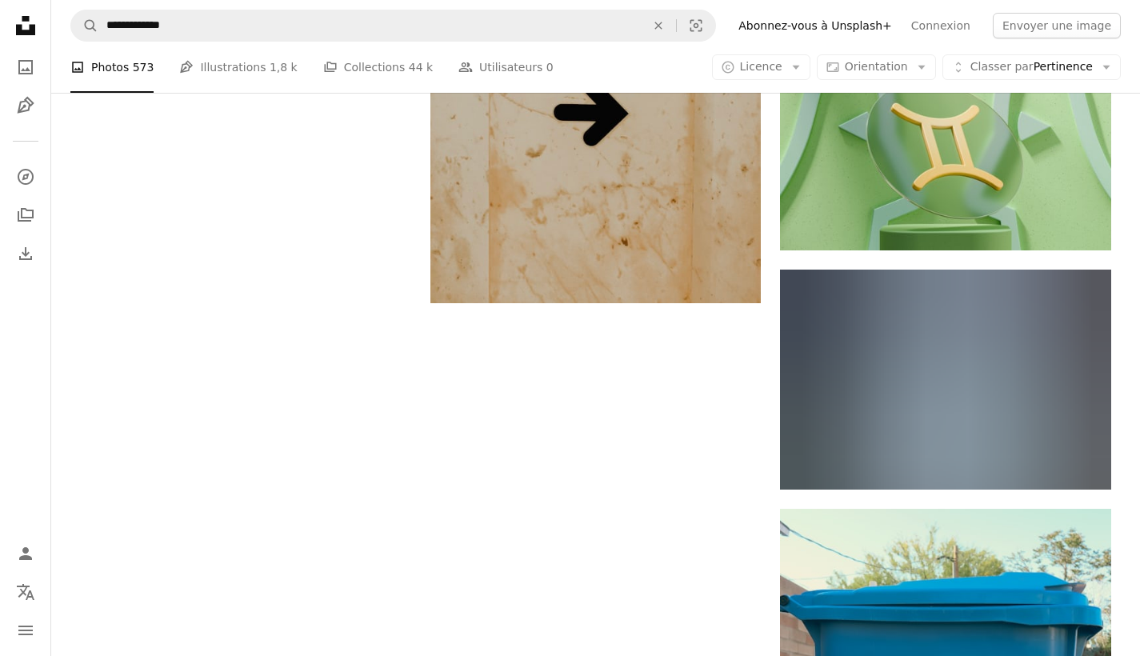
scroll to position [2247, 0]
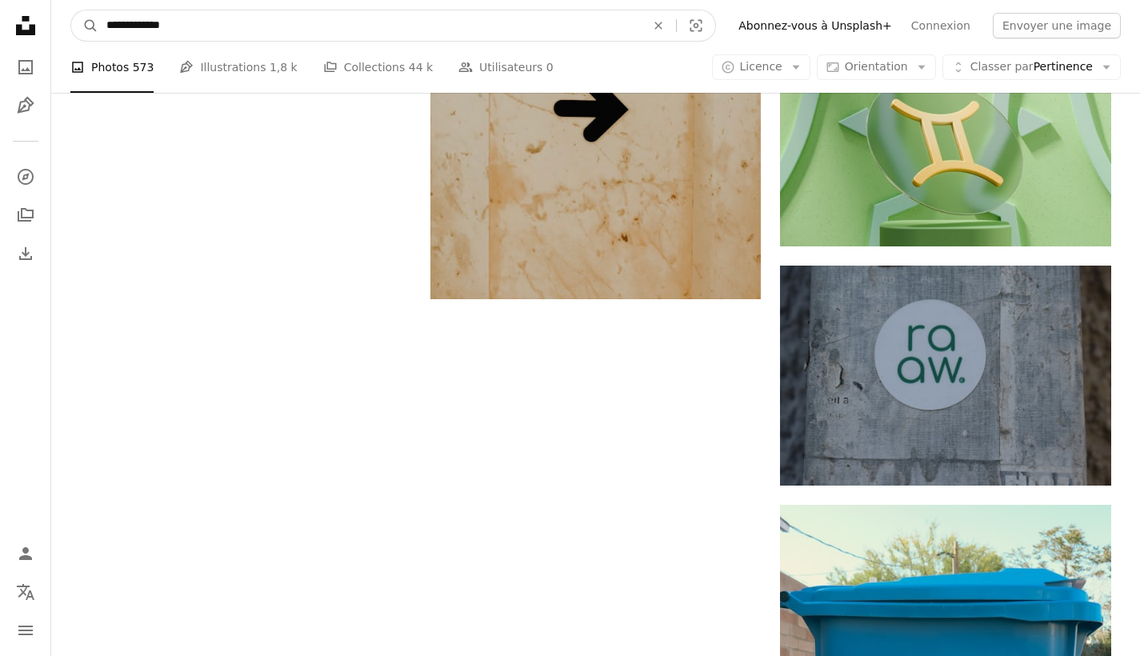
click at [393, 27] on input "**********" at bounding box center [369, 25] width 542 height 30
type input "*"
type input "*********"
click at [85, 26] on button "A magnifying glass" at bounding box center [84, 25] width 27 height 30
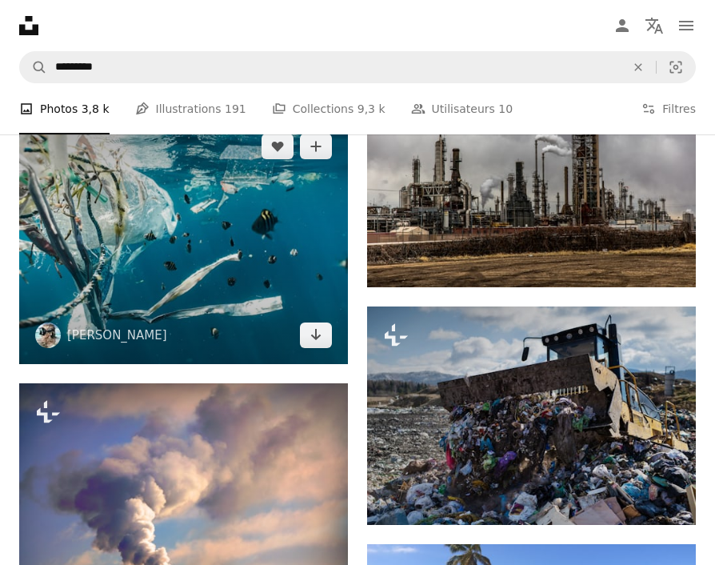
scroll to position [1057, 0]
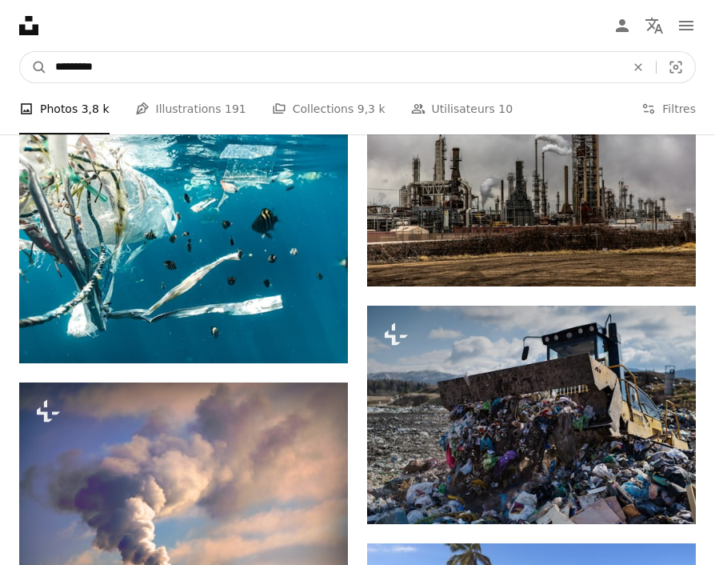
click at [306, 66] on input "*********" at bounding box center [333, 67] width 573 height 30
type input "*"
type input "**********"
click at [34, 67] on button "A magnifying glass" at bounding box center [33, 67] width 27 height 30
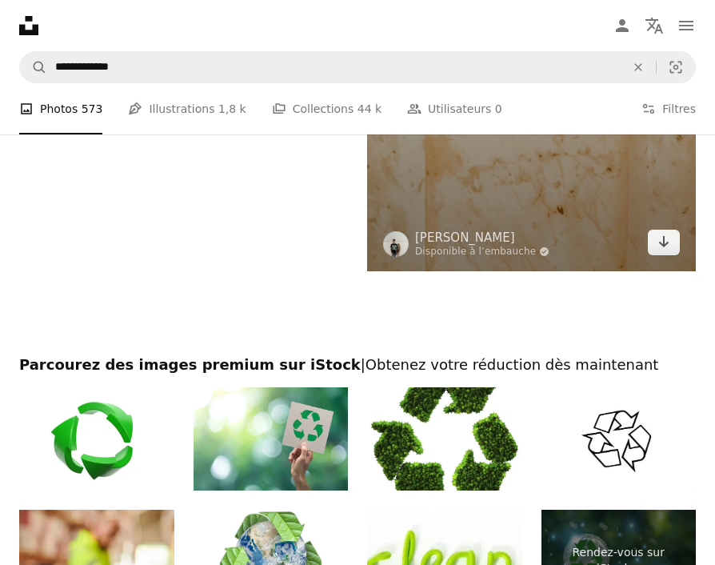
scroll to position [3713, 0]
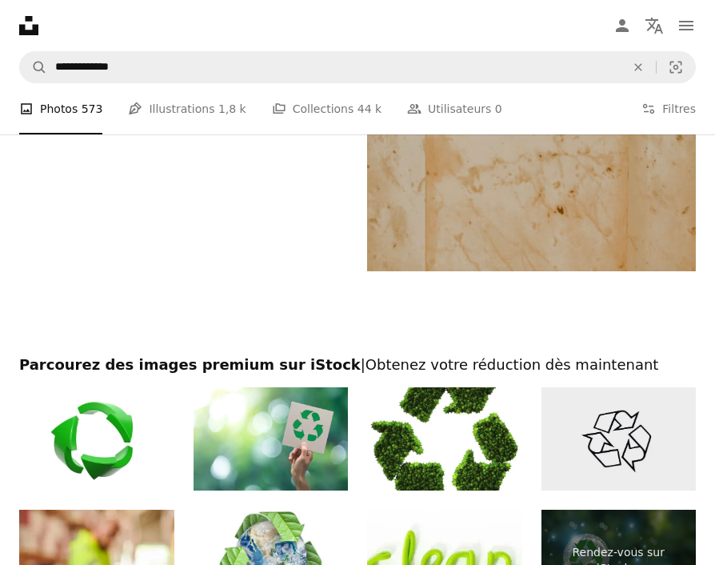
click at [620, 416] on img at bounding box center [618, 438] width 155 height 103
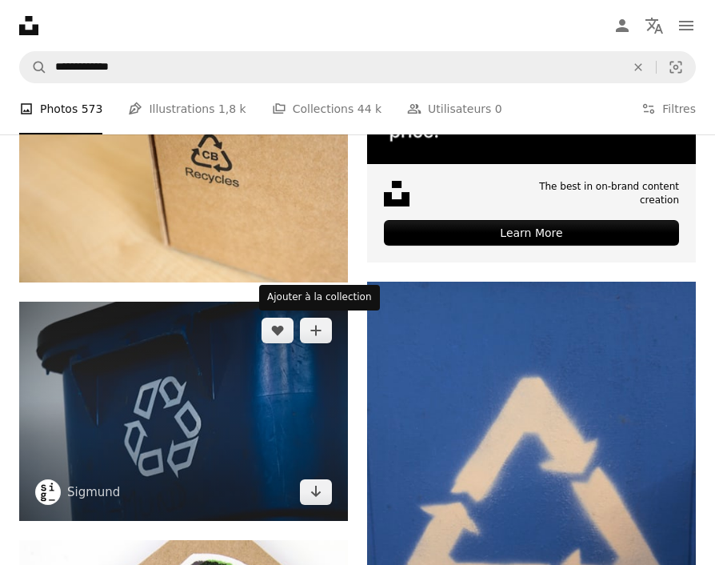
scroll to position [606, 0]
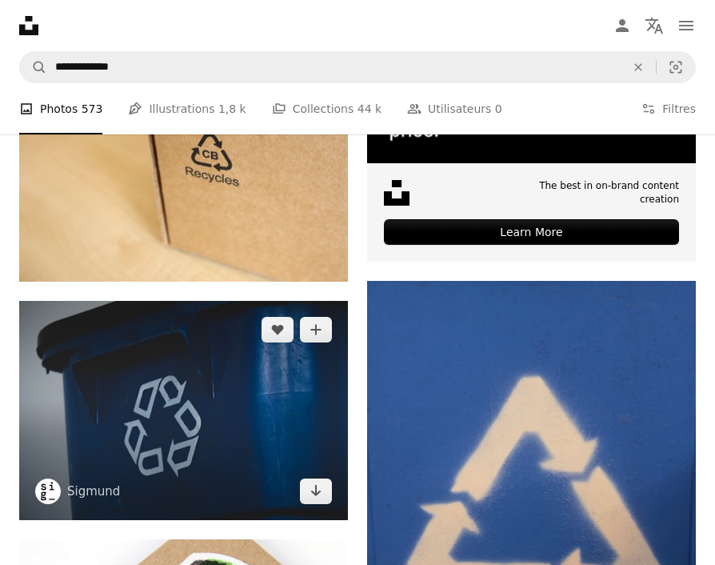
click at [234, 378] on img at bounding box center [183, 410] width 329 height 219
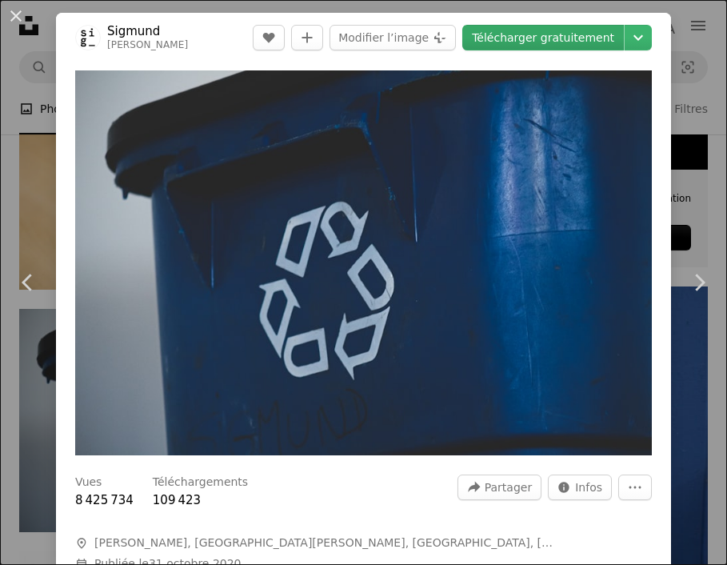
click at [554, 32] on link "Télécharger gratuitement" at bounding box center [543, 38] width 162 height 26
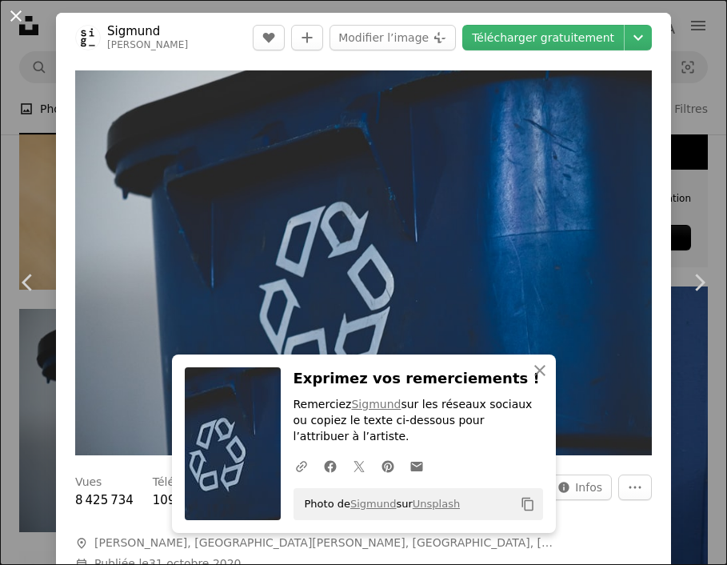
click at [18, 18] on button "An X shape" at bounding box center [15, 15] width 19 height 19
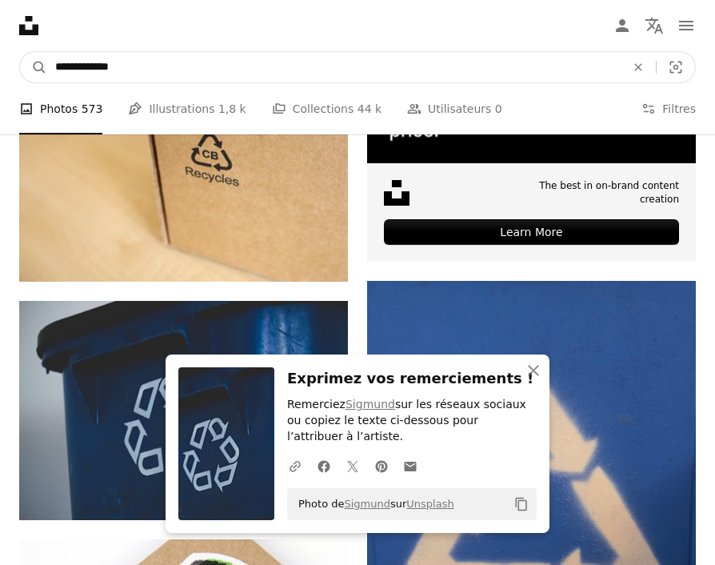
click at [337, 74] on input "**********" at bounding box center [333, 67] width 573 height 30
type input "*"
type input "**********"
click at [34, 67] on button "A magnifying glass" at bounding box center [33, 67] width 27 height 30
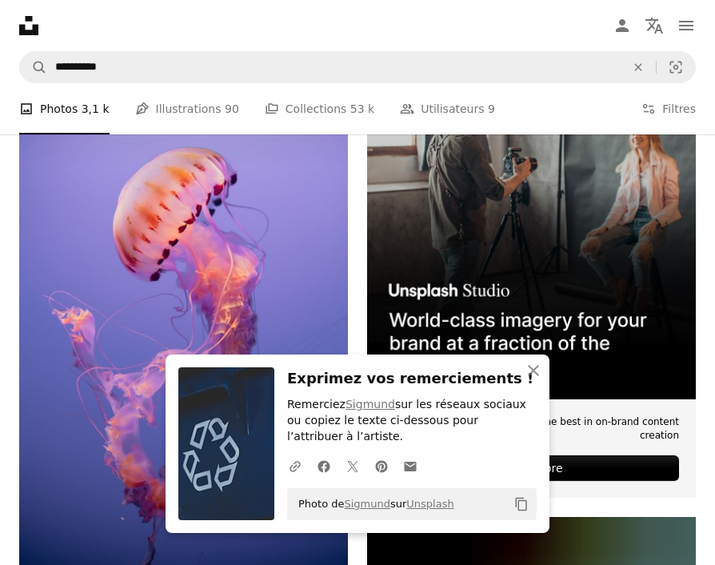
scroll to position [375, 0]
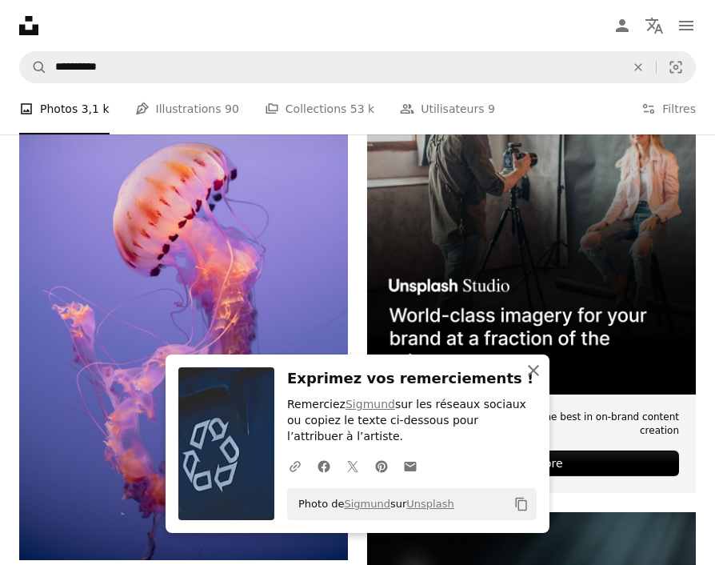
click at [533, 366] on icon "An X shape" at bounding box center [533, 370] width 19 height 19
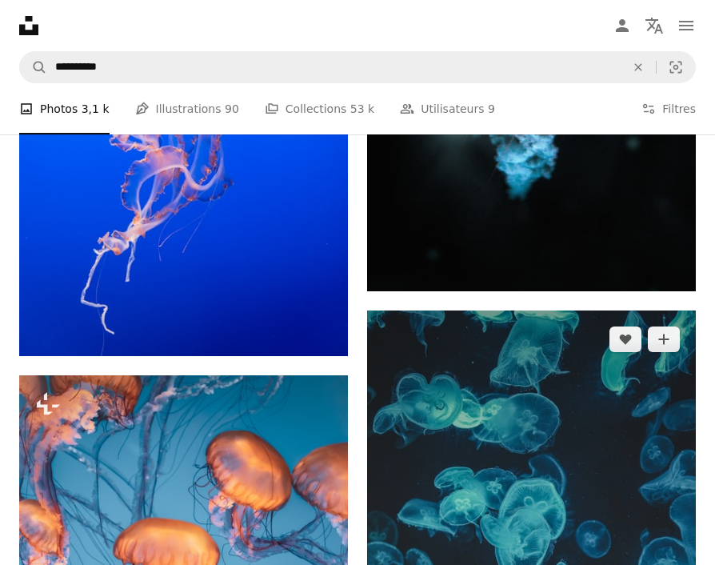
scroll to position [1059, 0]
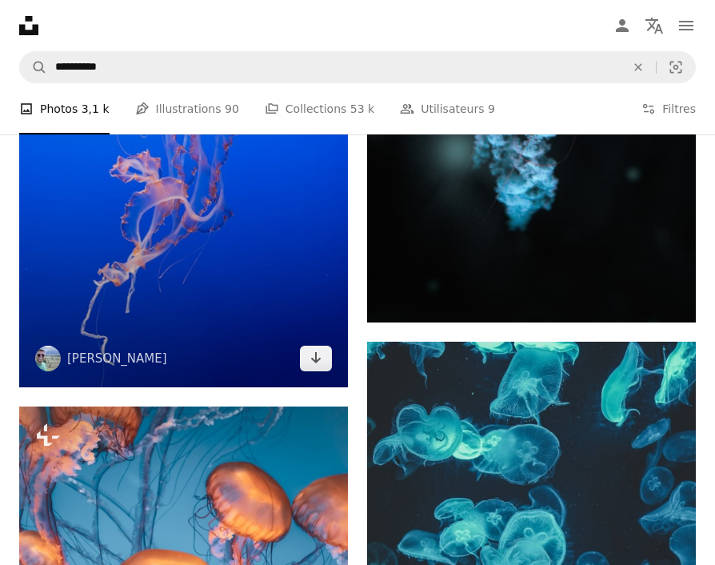
click at [303, 298] on img at bounding box center [183, 141] width 329 height 493
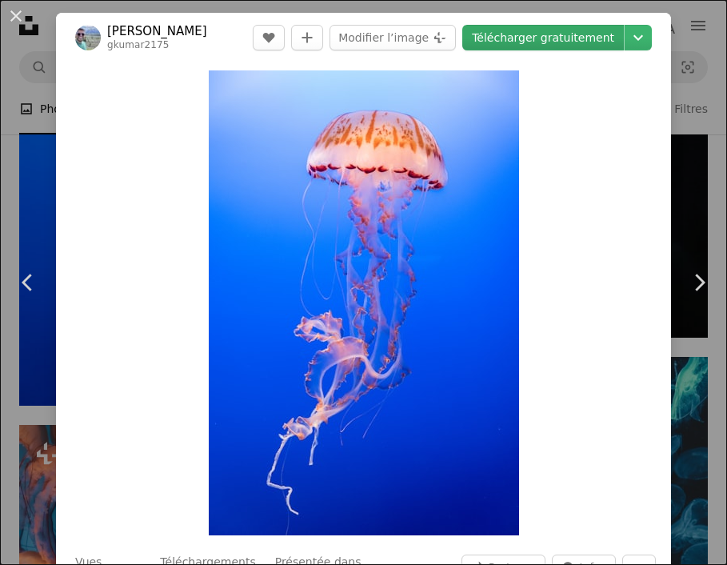
click at [575, 37] on link "Télécharger gratuitement" at bounding box center [543, 38] width 162 height 26
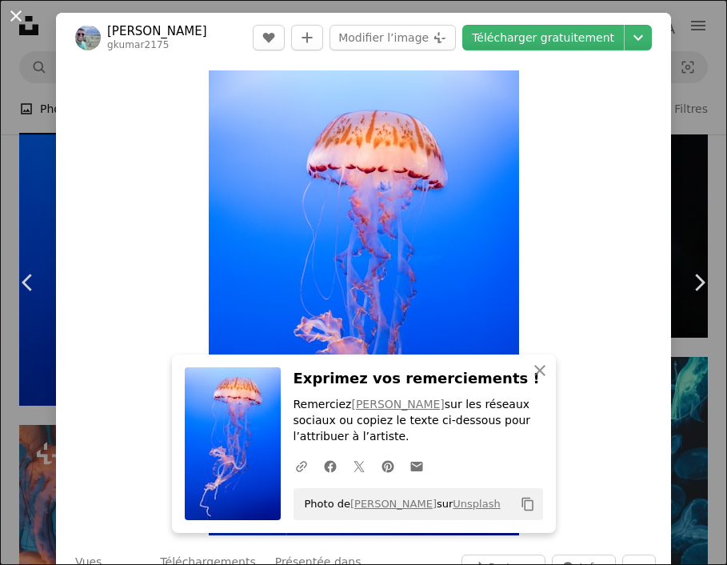
click at [26, 26] on button "An X shape" at bounding box center [15, 15] width 19 height 19
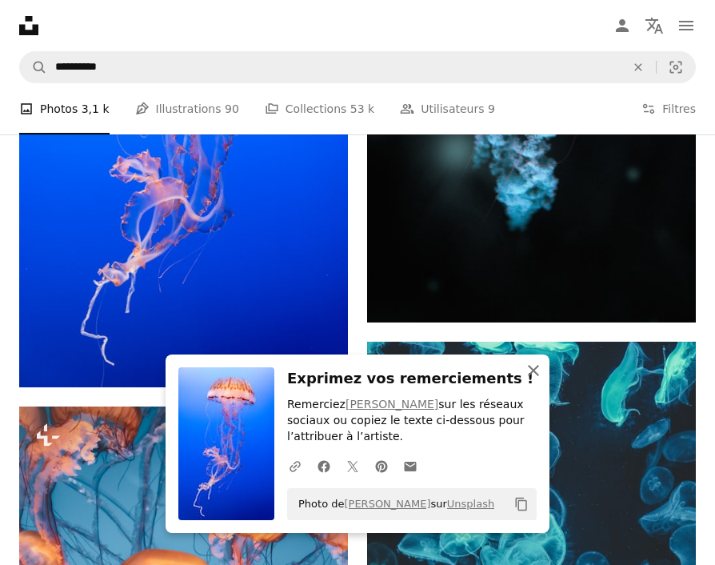
click at [530, 376] on icon "button" at bounding box center [533, 370] width 11 height 11
